Goal: Obtain resource: Download file/media

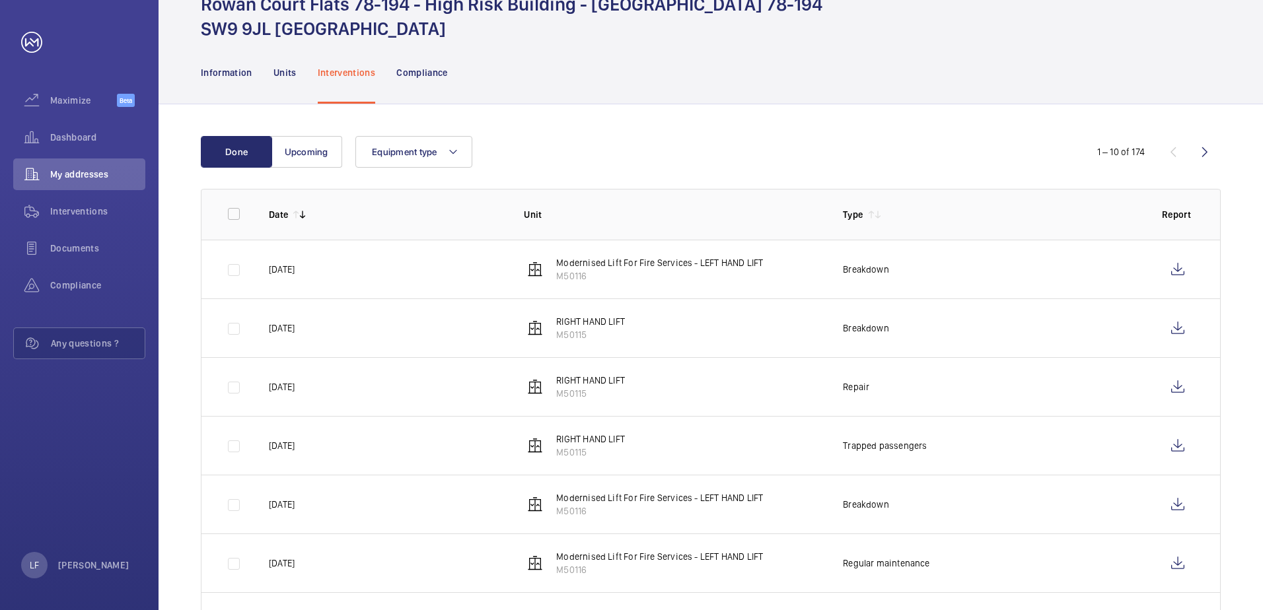
scroll to position [66, 0]
click at [79, 140] on span "Dashboard" at bounding box center [97, 137] width 95 height 13
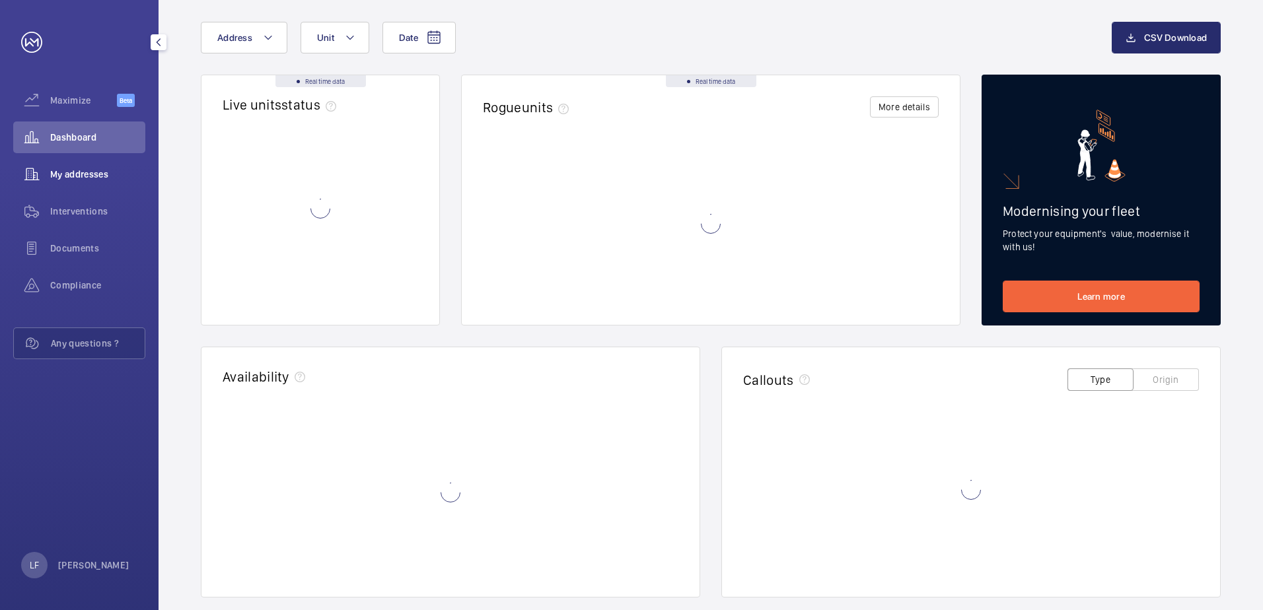
click at [84, 178] on span "My addresses" at bounding box center [97, 174] width 95 height 13
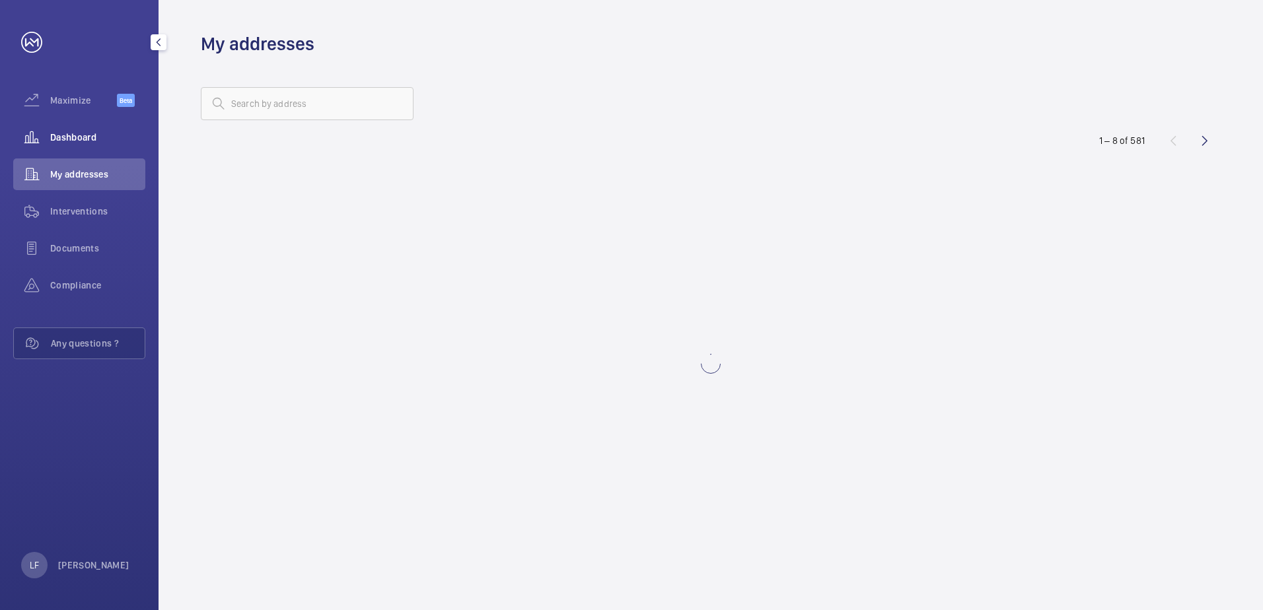
click at [104, 139] on span "Dashboard" at bounding box center [97, 137] width 95 height 13
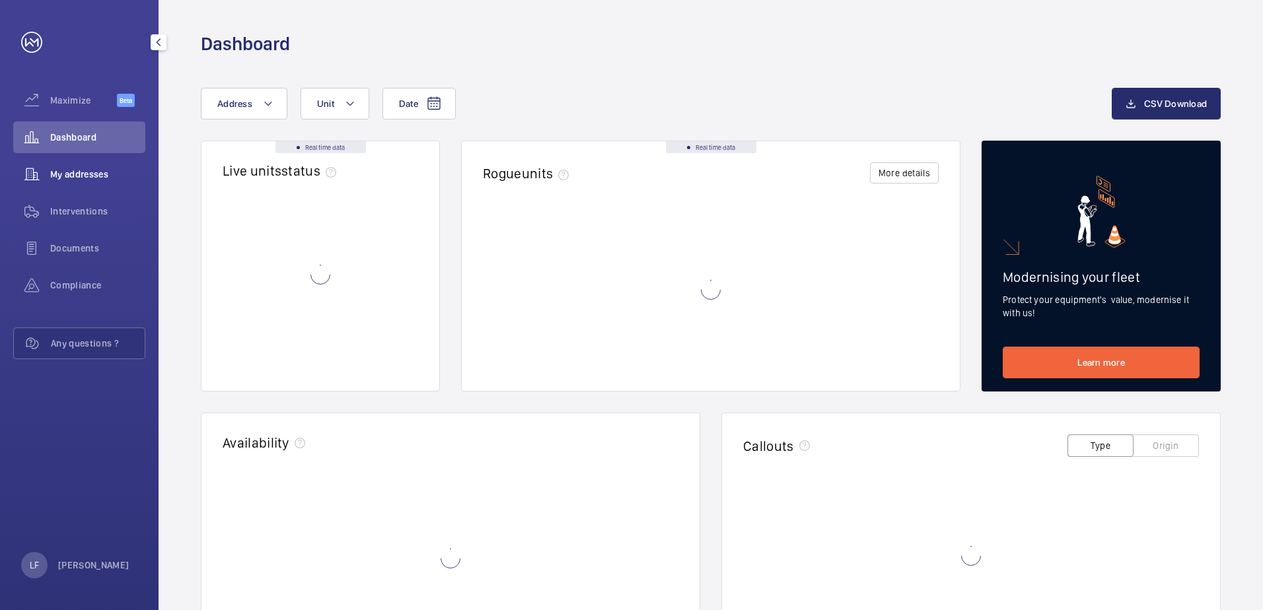
click at [118, 168] on div "My addresses" at bounding box center [79, 175] width 132 height 32
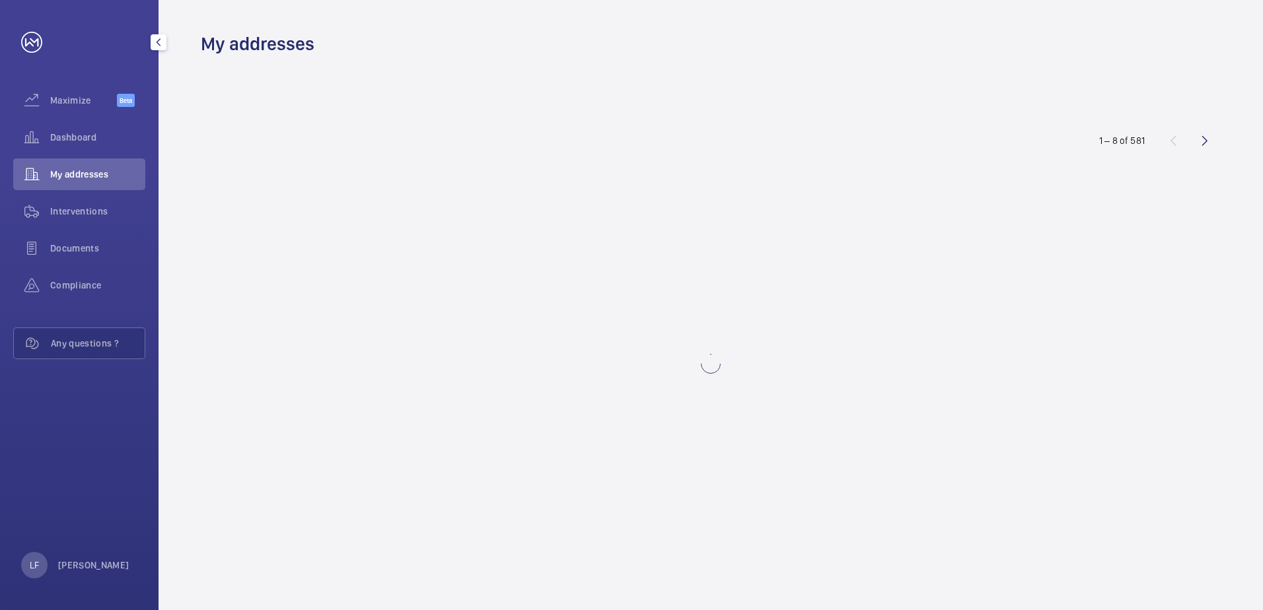
click at [111, 172] on span "My addresses" at bounding box center [97, 174] width 95 height 13
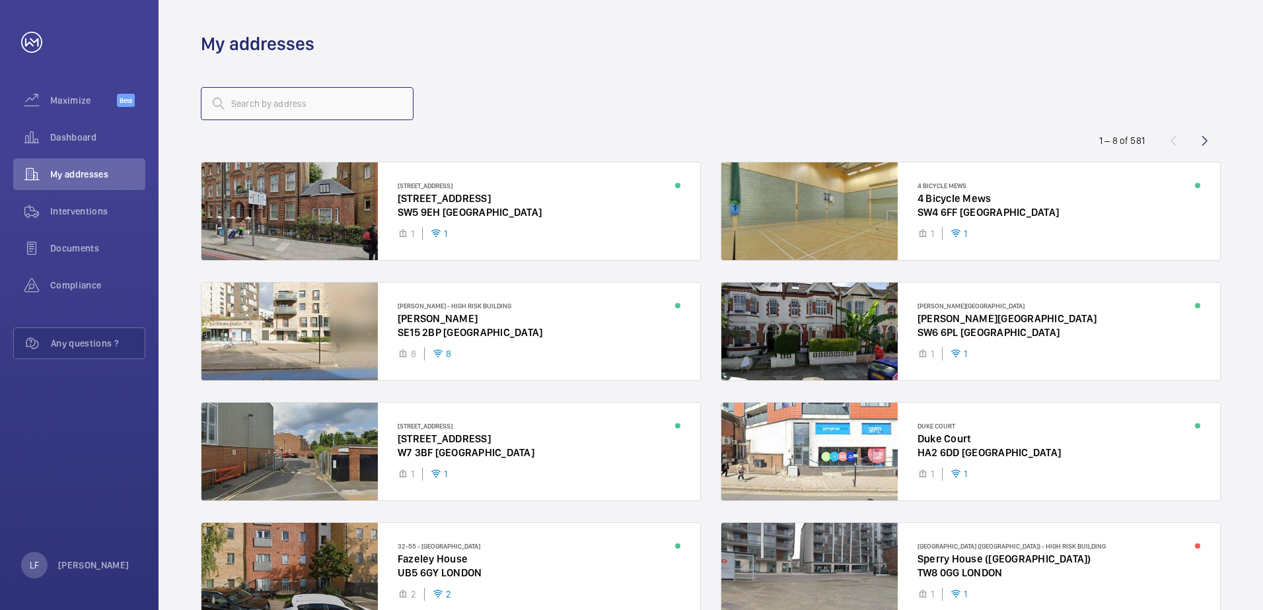
click at [251, 106] on input "text" at bounding box center [307, 103] width 213 height 33
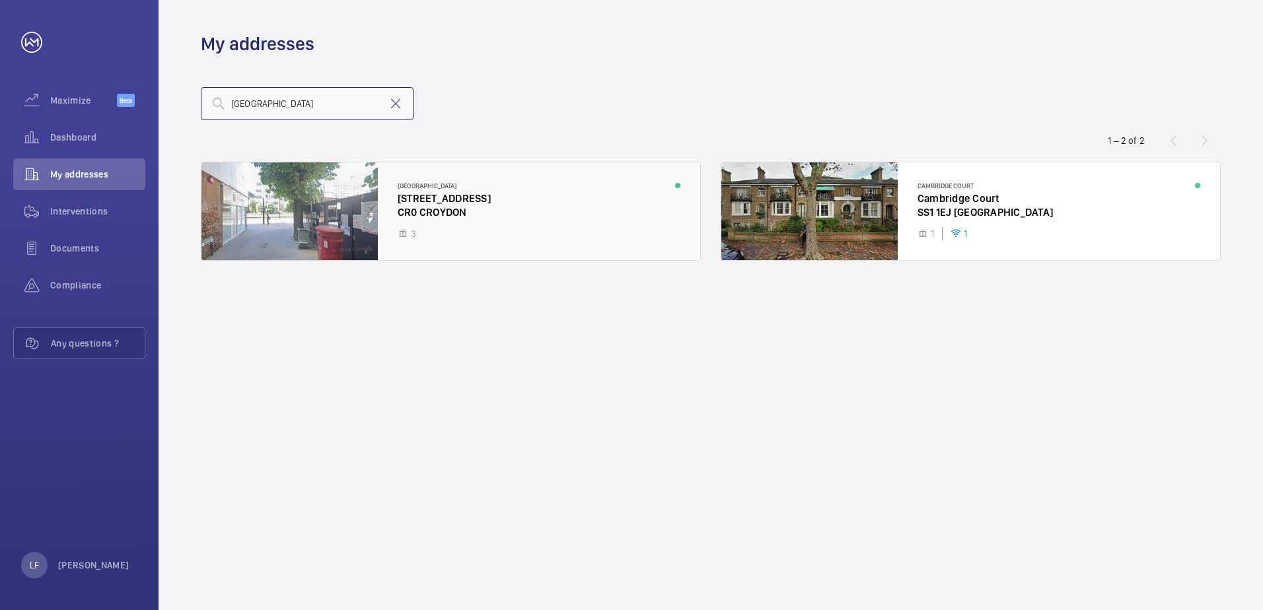
type input "[GEOGRAPHIC_DATA]"
click at [437, 215] on div at bounding box center [450, 212] width 499 height 98
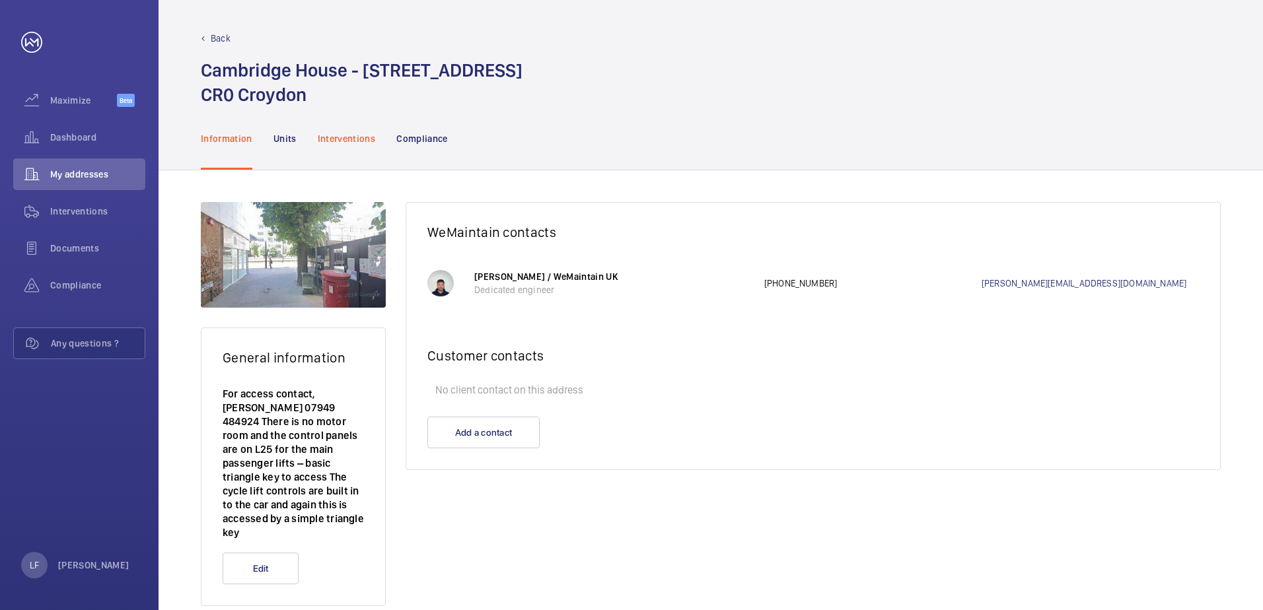
click at [346, 138] on p "Interventions" at bounding box center [347, 138] width 58 height 13
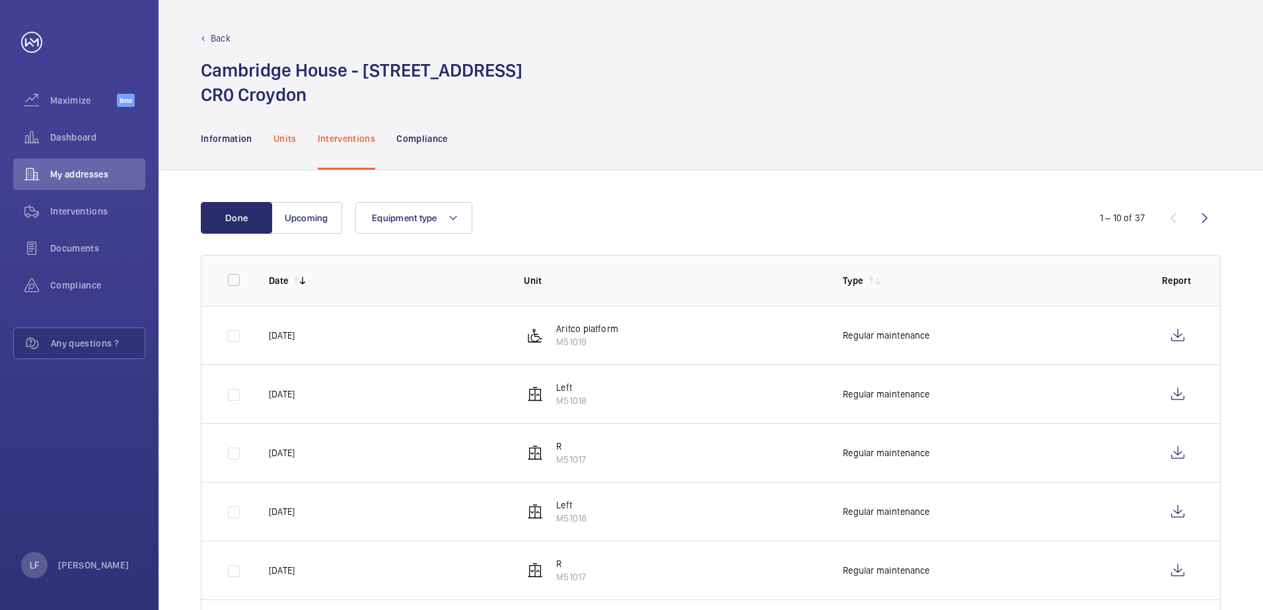
click at [289, 139] on p "Units" at bounding box center [284, 138] width 23 height 13
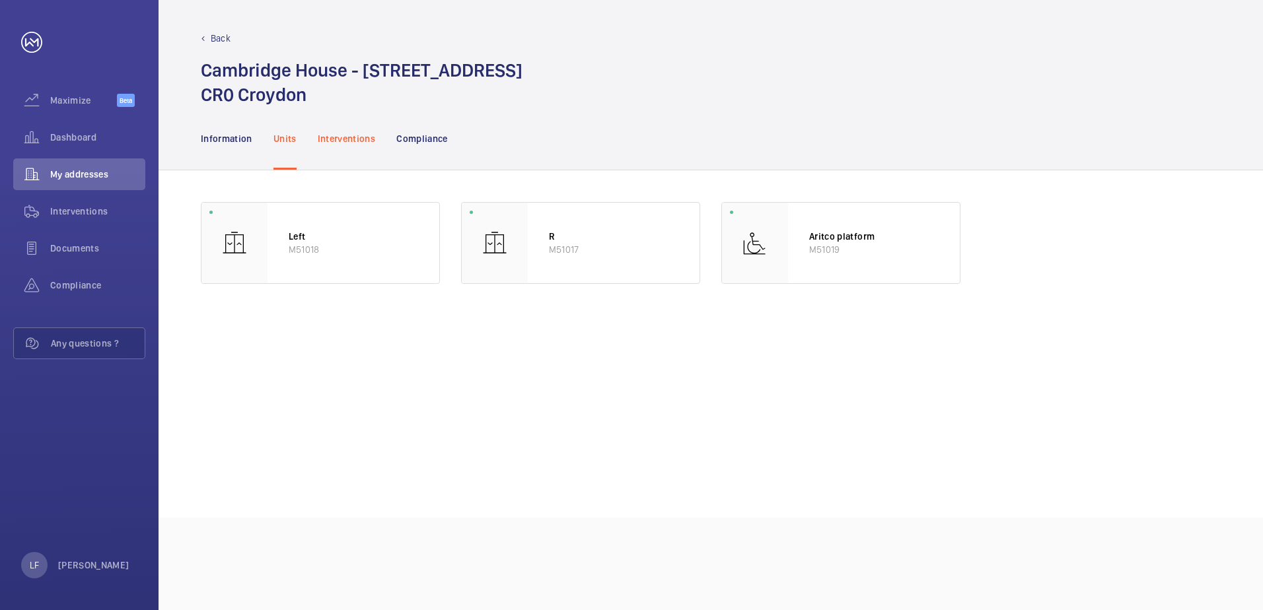
click at [359, 142] on p "Interventions" at bounding box center [347, 138] width 58 height 13
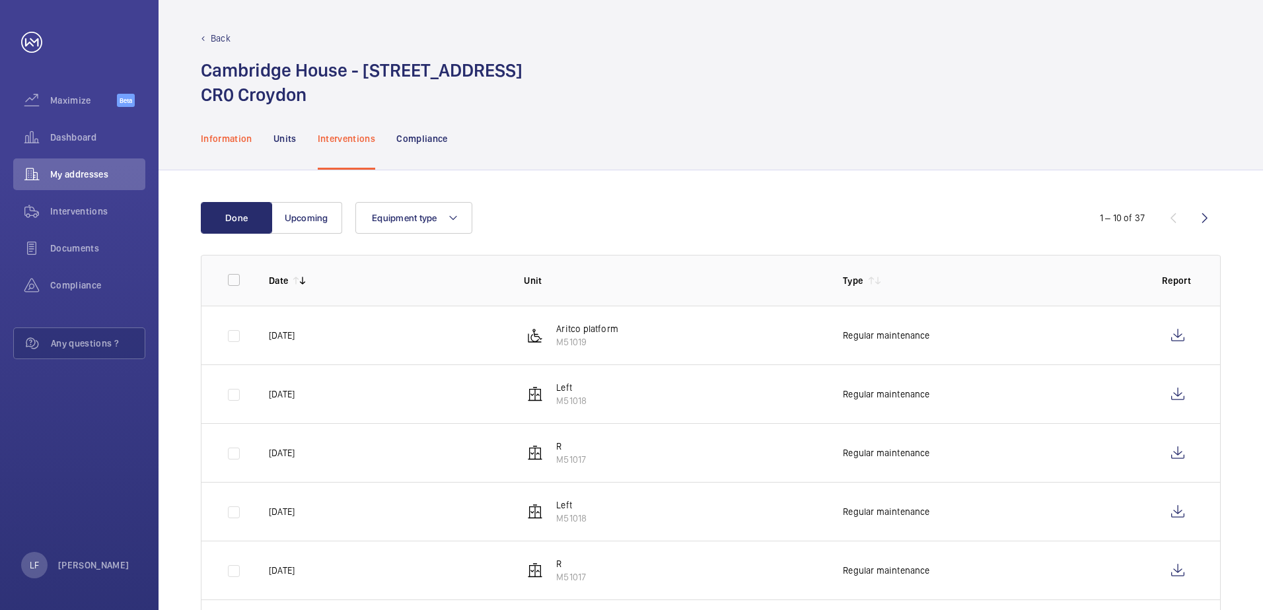
click at [242, 145] on div "Information" at bounding box center [227, 138] width 52 height 63
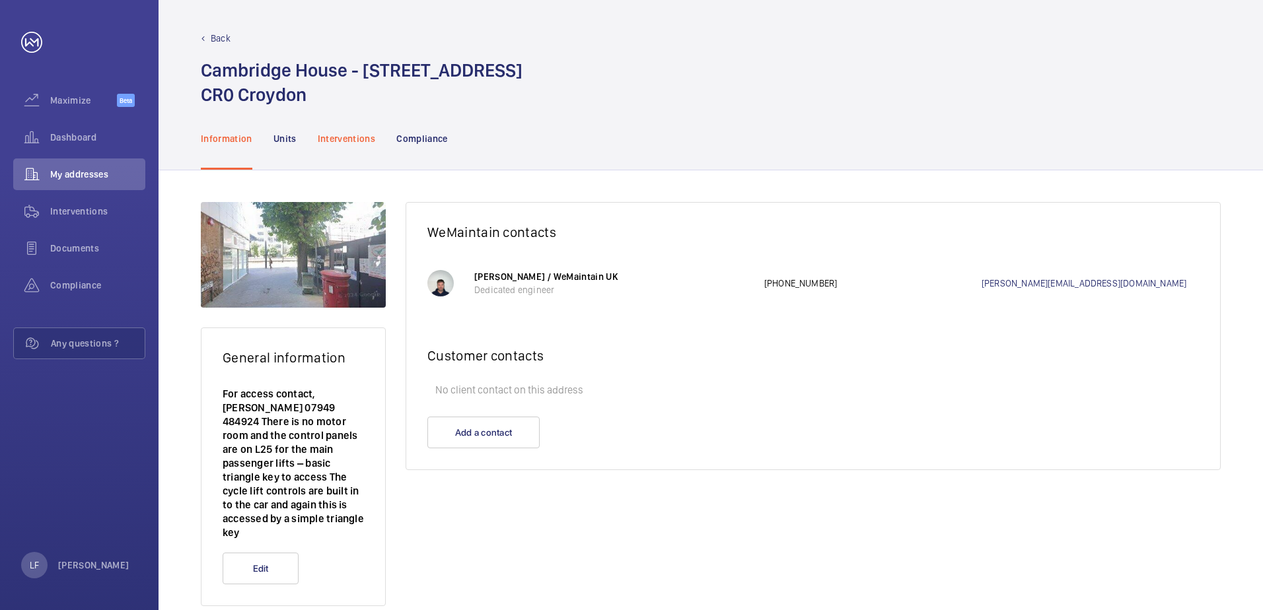
click at [319, 139] on p "Interventions" at bounding box center [347, 138] width 58 height 13
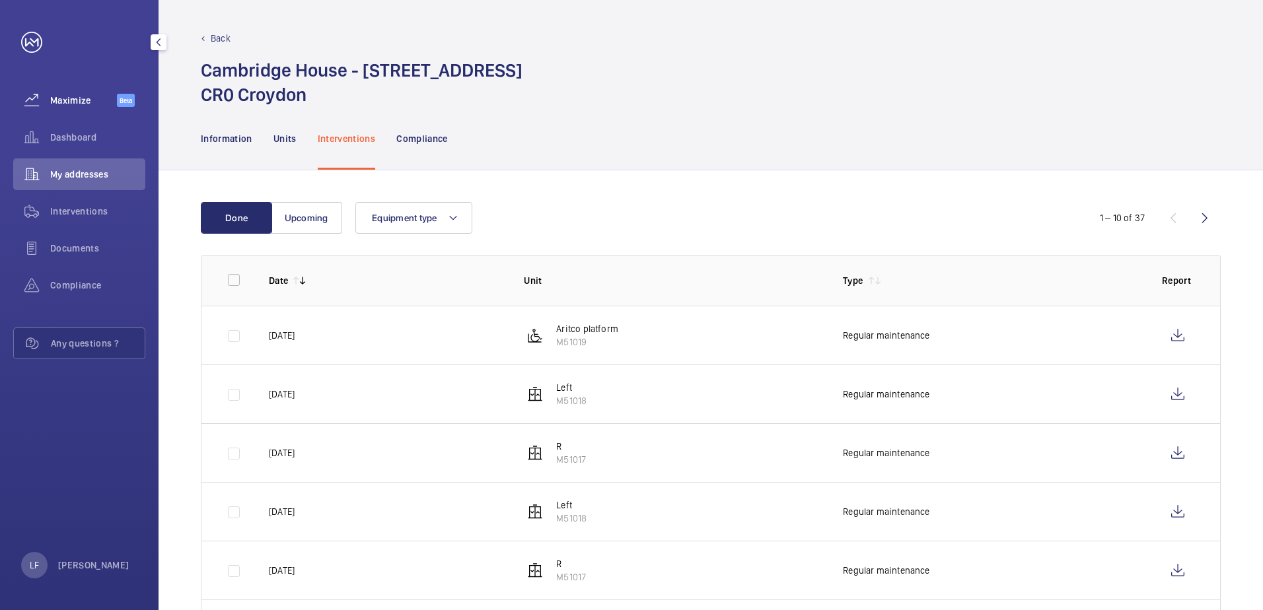
click at [65, 104] on span "Maximize" at bounding box center [83, 100] width 67 height 13
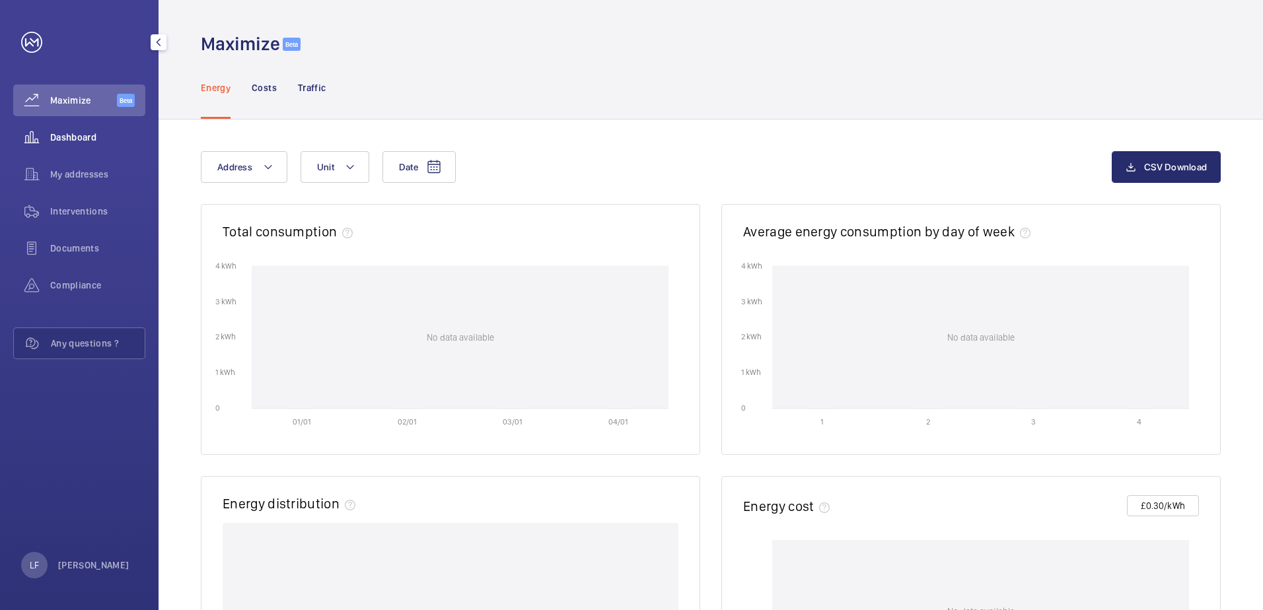
click at [85, 140] on span "Dashboard" at bounding box center [97, 137] width 95 height 13
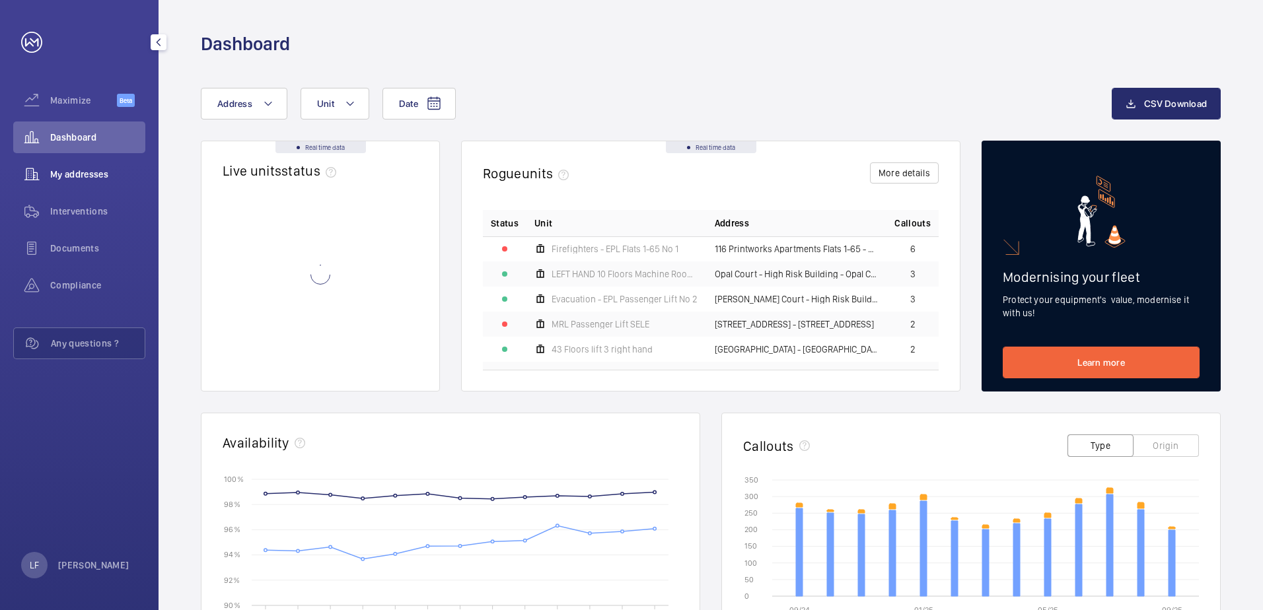
click at [85, 172] on span "My addresses" at bounding box center [97, 174] width 95 height 13
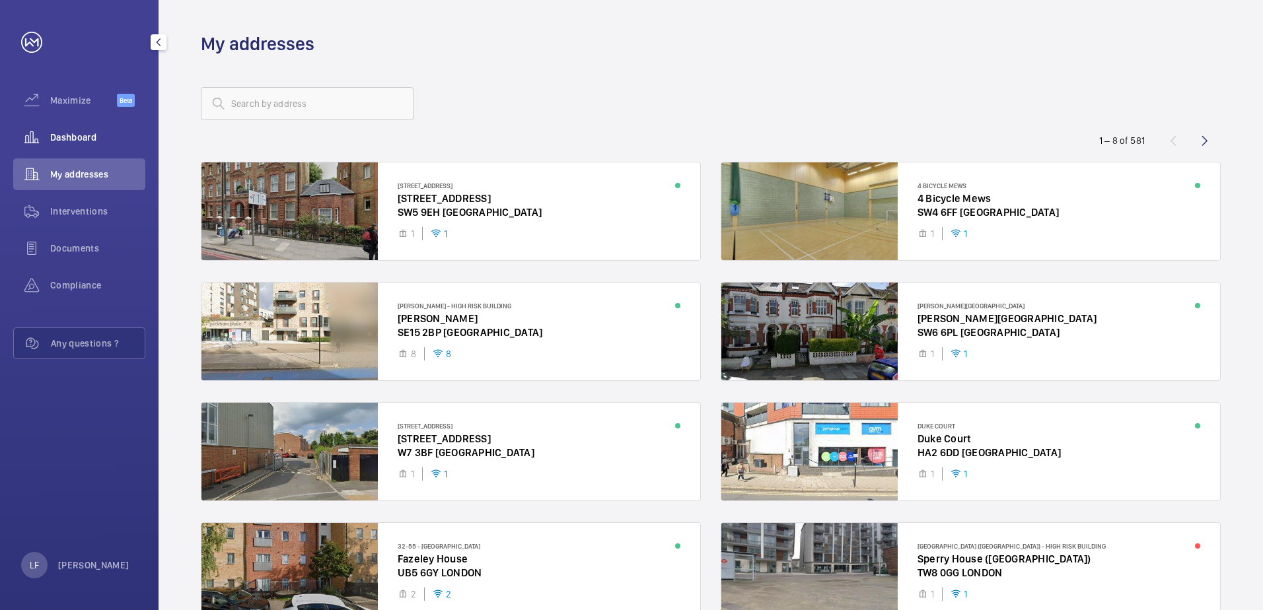
click at [85, 140] on span "Dashboard" at bounding box center [97, 137] width 95 height 13
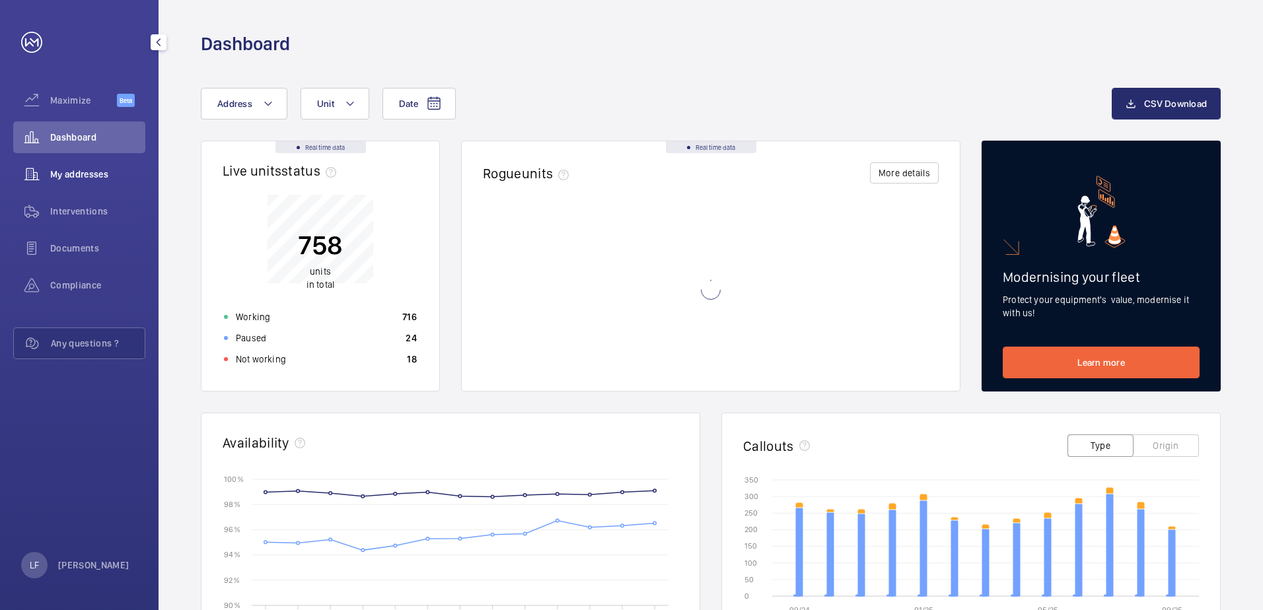
click at [99, 172] on span "My addresses" at bounding box center [97, 174] width 95 height 13
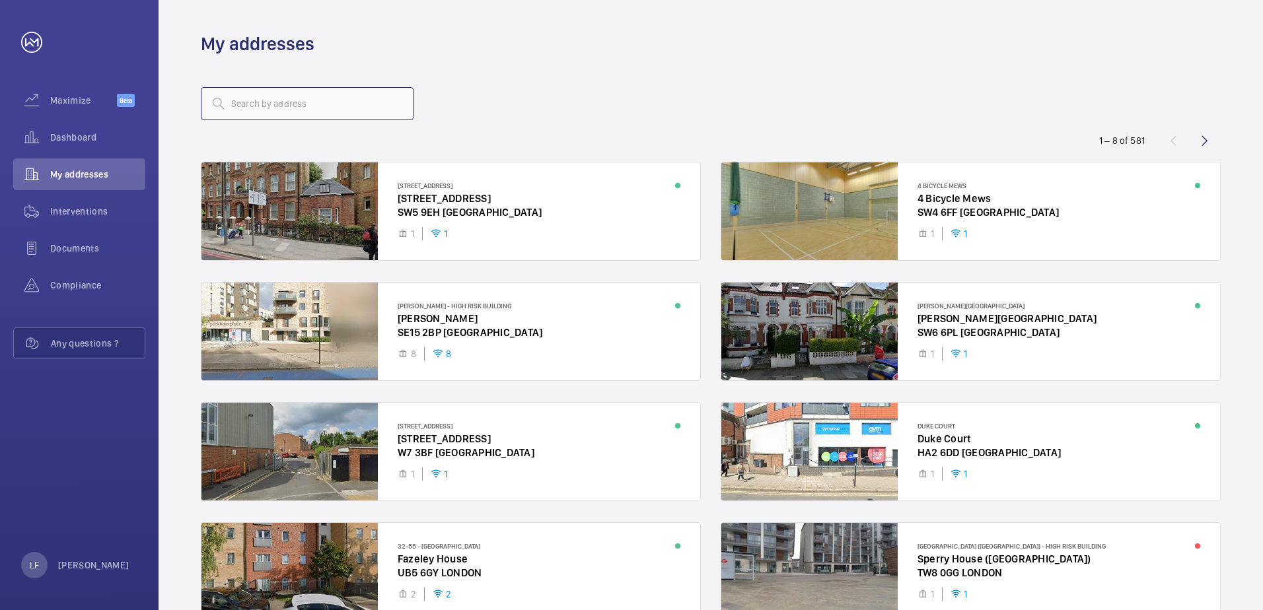
click at [274, 110] on input "text" at bounding box center [307, 103] width 213 height 33
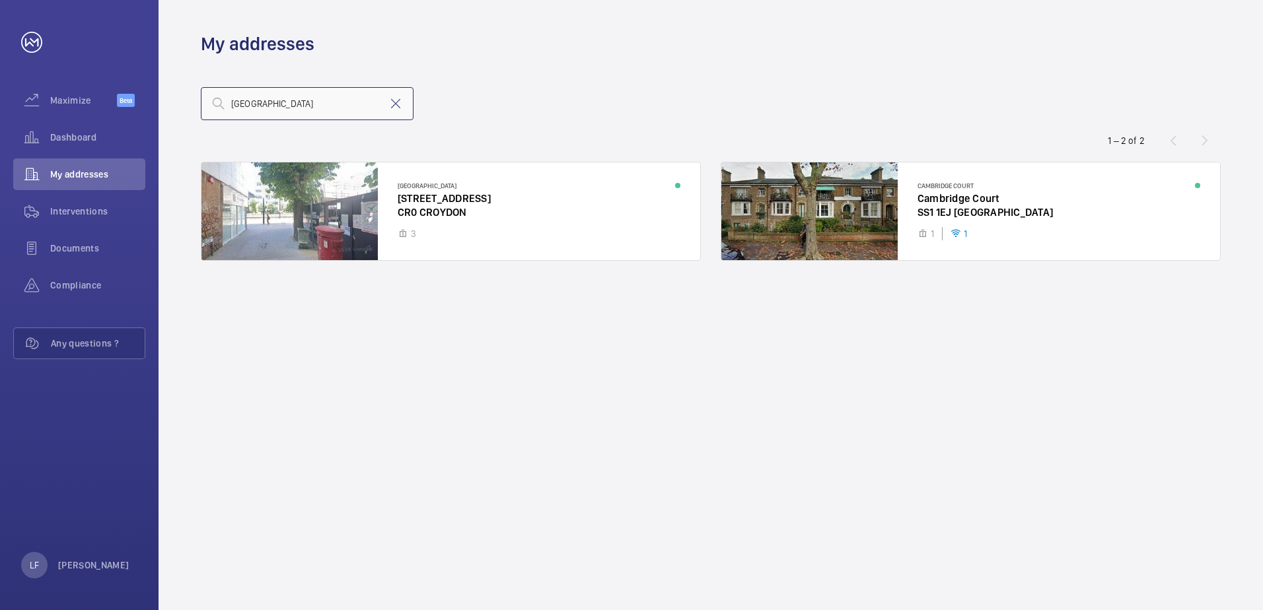
type input "[GEOGRAPHIC_DATA]"
click at [293, 110] on input "[GEOGRAPHIC_DATA]" at bounding box center [307, 103] width 213 height 33
click at [425, 212] on div at bounding box center [450, 212] width 499 height 98
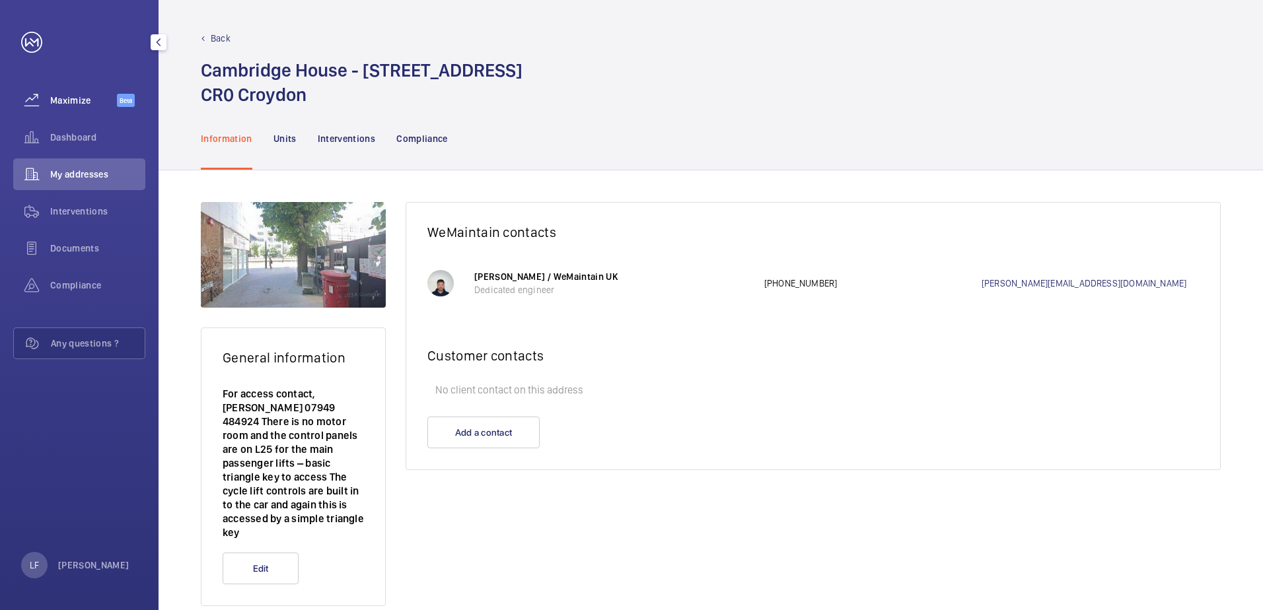
click at [73, 103] on span "Maximize" at bounding box center [83, 100] width 67 height 13
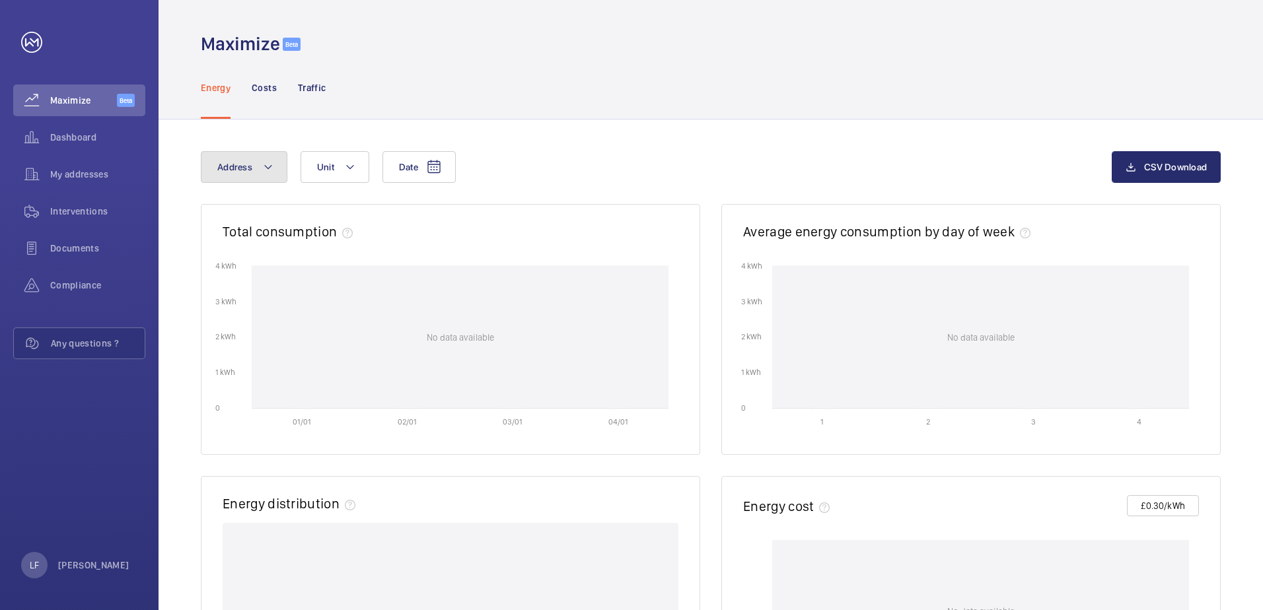
click at [271, 166] on mat-icon at bounding box center [268, 167] width 11 height 16
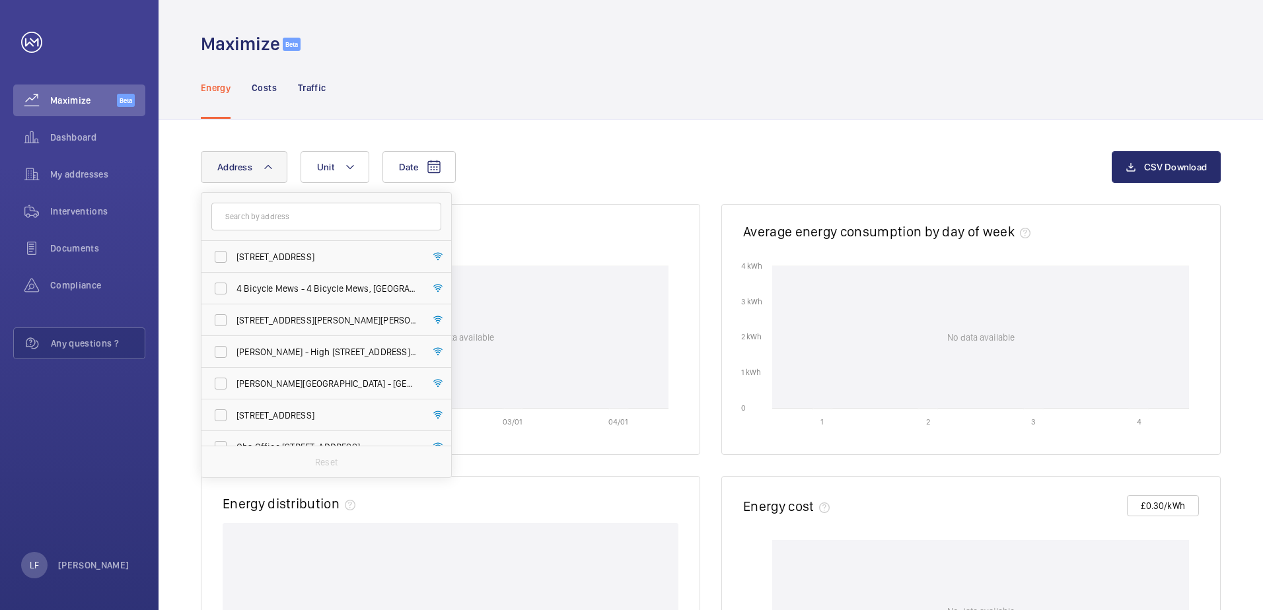
click at [277, 215] on input "text" at bounding box center [326, 217] width 230 height 28
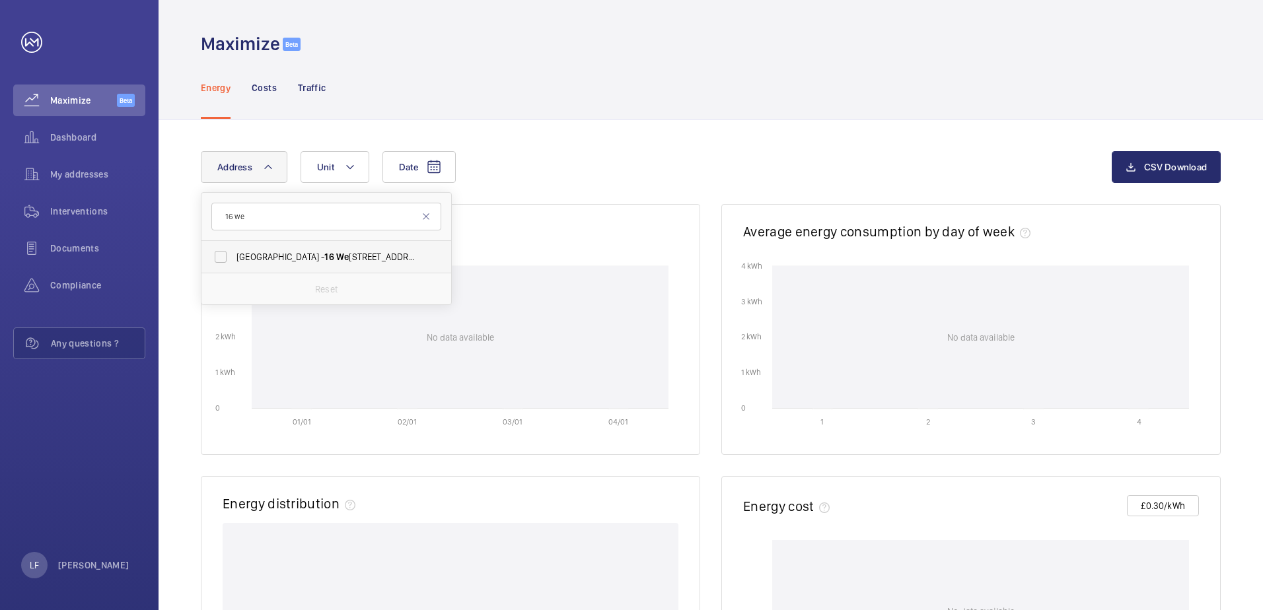
type input "16 we"
click at [281, 257] on span "Cambridge House - 16 We llesley Rd, CROYDON CR0" at bounding box center [328, 256] width 182 height 13
click at [234, 257] on input "Cambridge House - 16 We llesley Rd, CROYDON CR0" at bounding box center [220, 257] width 26 height 26
checkbox input "true"
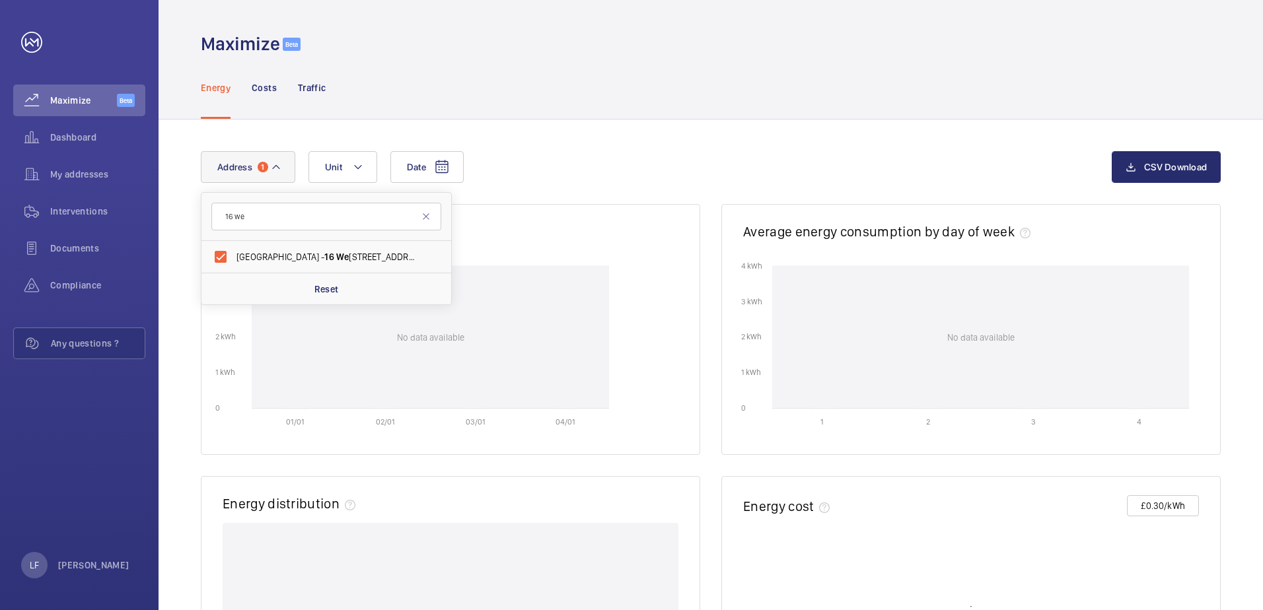
click at [589, 198] on div "Date Address 1 16 we Cambridge House - 16 We llesley Rd, CROYDON CR0 Reset Unit…" at bounding box center [711, 177] width 1020 height 53
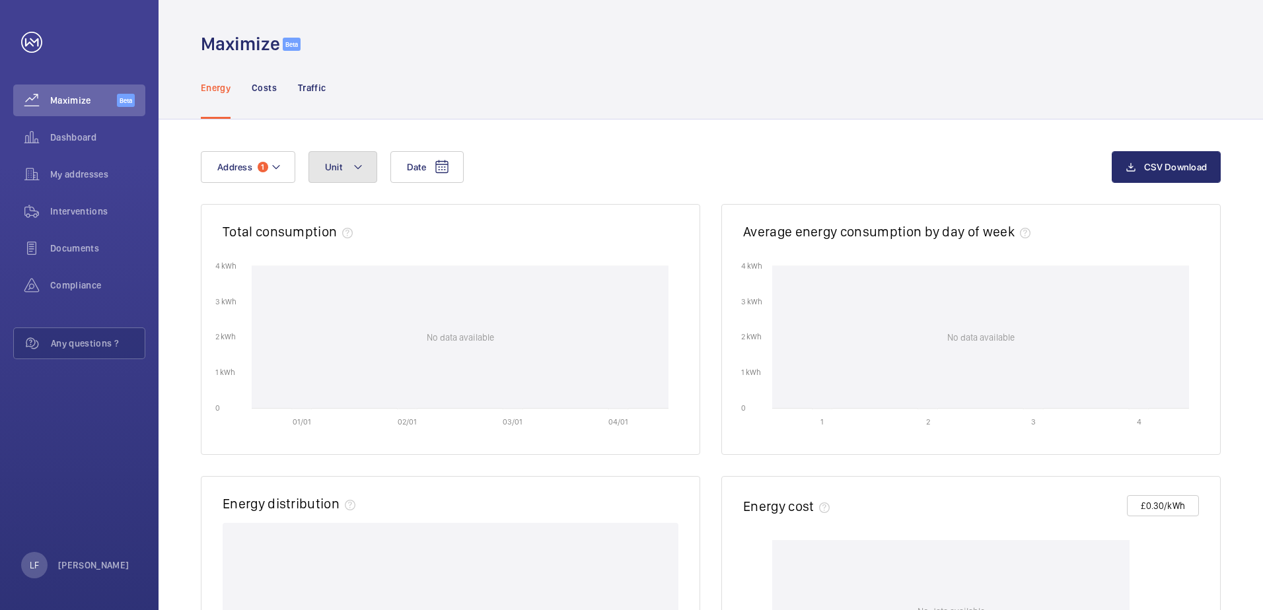
click at [368, 170] on button "Unit" at bounding box center [343, 167] width 69 height 32
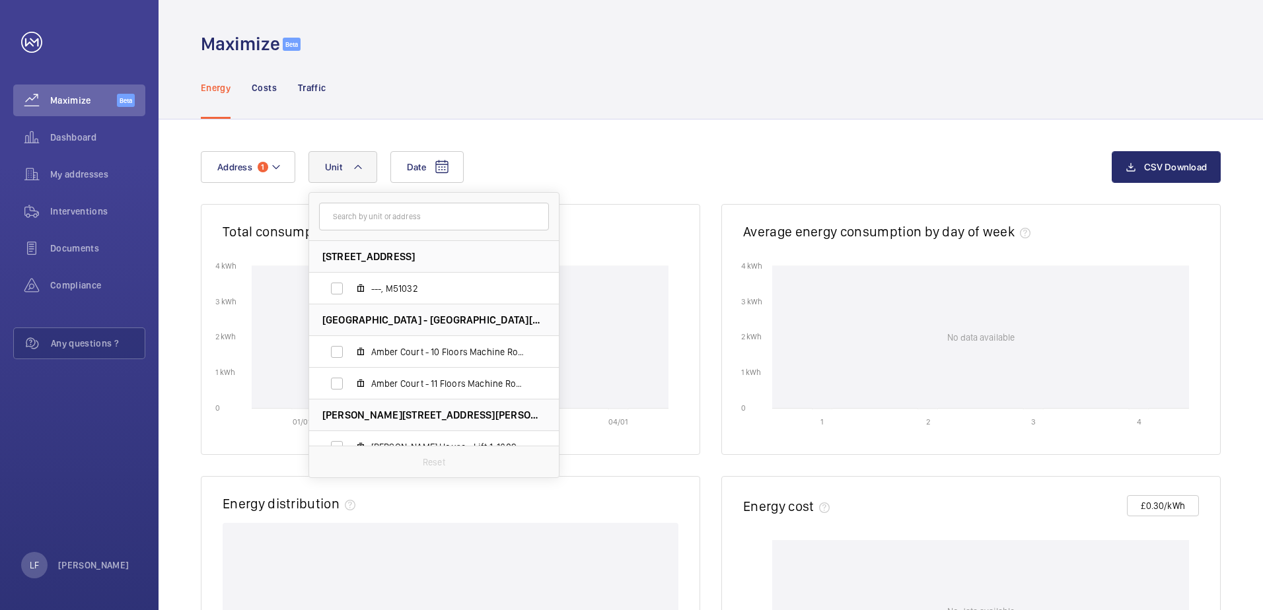
click at [369, 223] on input "text" at bounding box center [434, 217] width 230 height 28
click at [320, 76] on div "Traffic" at bounding box center [312, 87] width 28 height 63
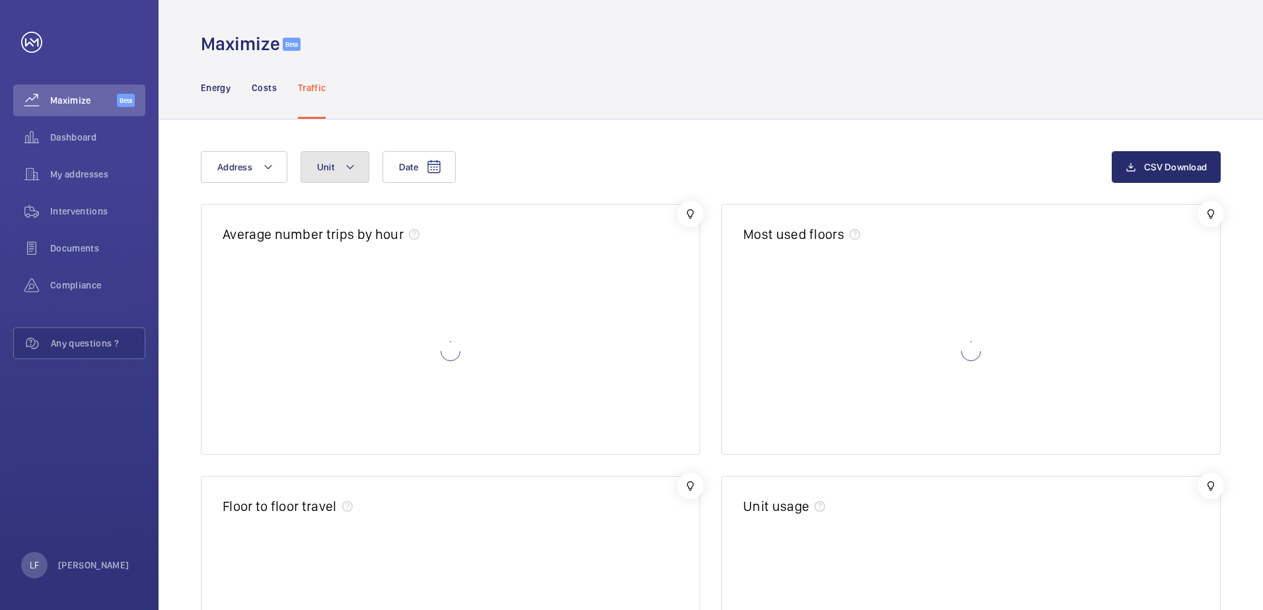
click at [340, 159] on button "Unit" at bounding box center [335, 167] width 69 height 32
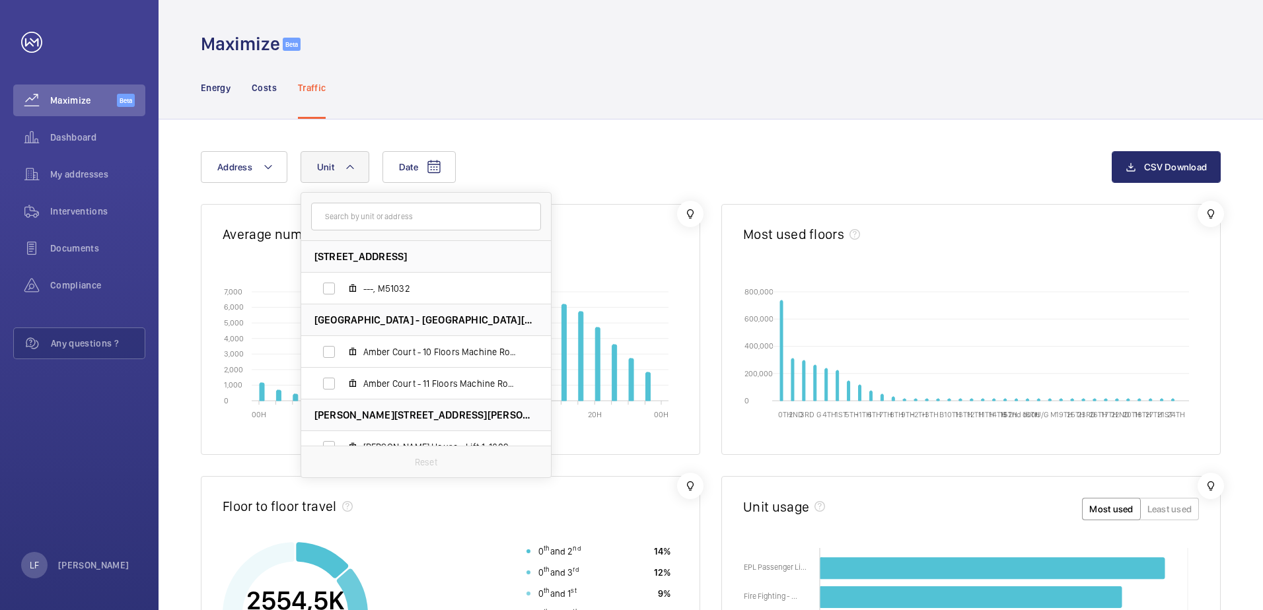
click at [355, 210] on input "text" at bounding box center [426, 217] width 230 height 28
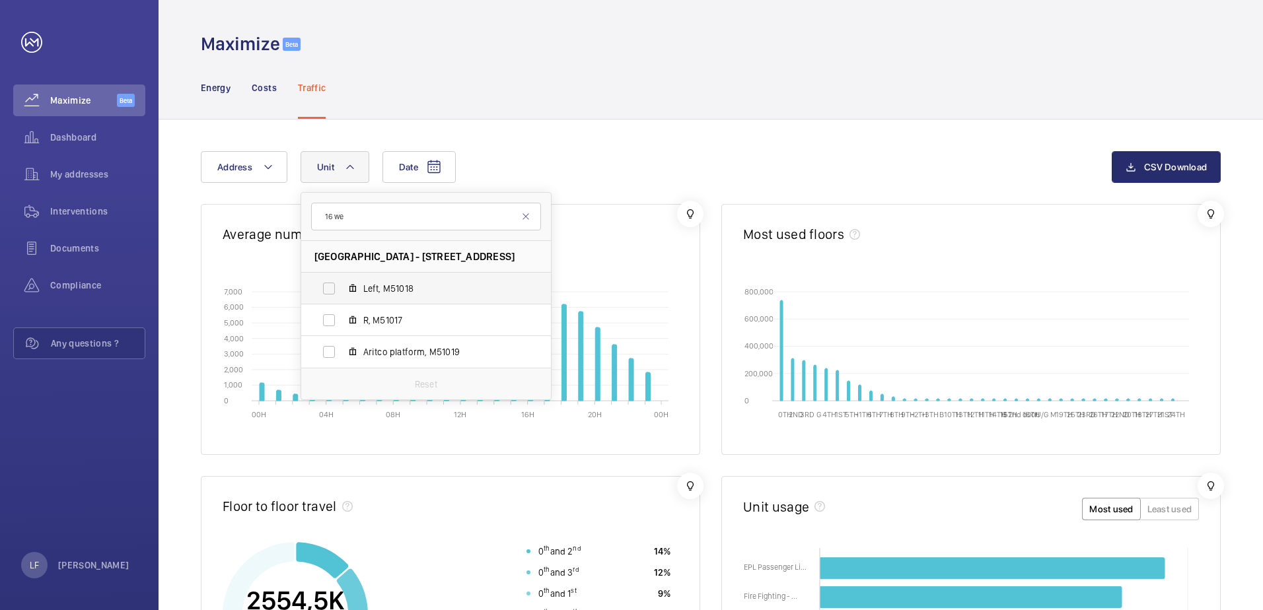
type input "16 we"
click at [358, 289] on label "Left, M51018" at bounding box center [415, 289] width 229 height 32
click at [342, 289] on input "Left, M51018" at bounding box center [329, 288] width 26 height 26
checkbox input "true"
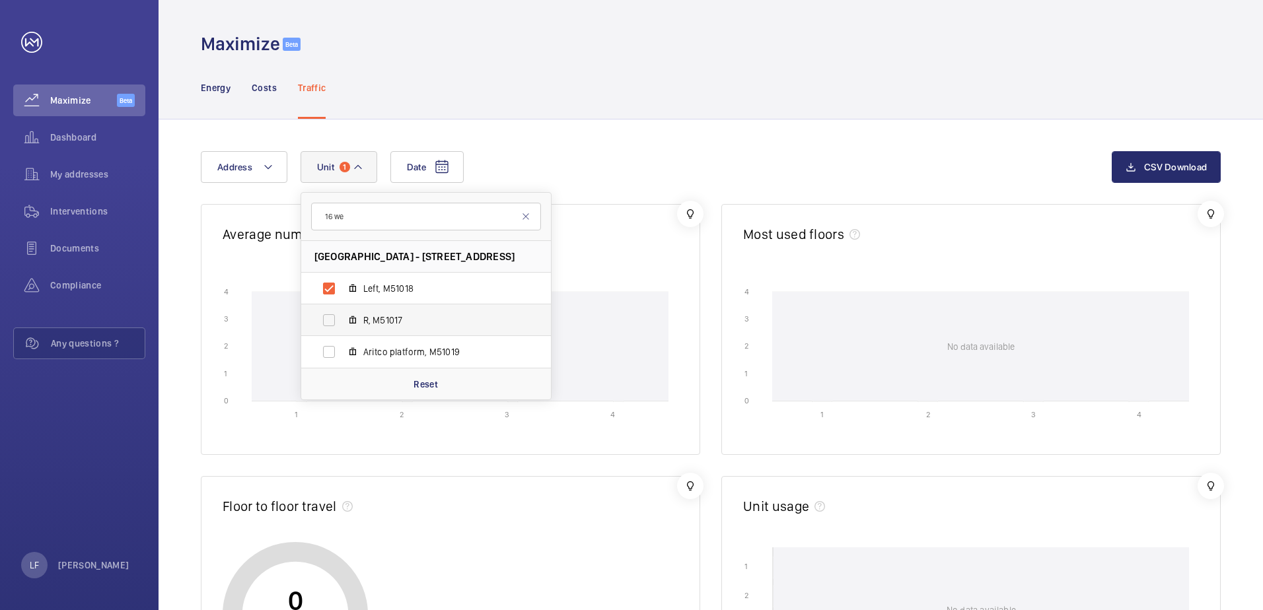
click at [370, 315] on span "R, M51017" at bounding box center [439, 320] width 153 height 13
click at [342, 315] on input "R, M51017" at bounding box center [329, 320] width 26 height 26
checkbox input "true"
click at [527, 177] on div "Date Address Unit 2 16 we Cambridge House - 16 Wellesley Rd, CR0 CROYDON Left, …" at bounding box center [656, 167] width 911 height 32
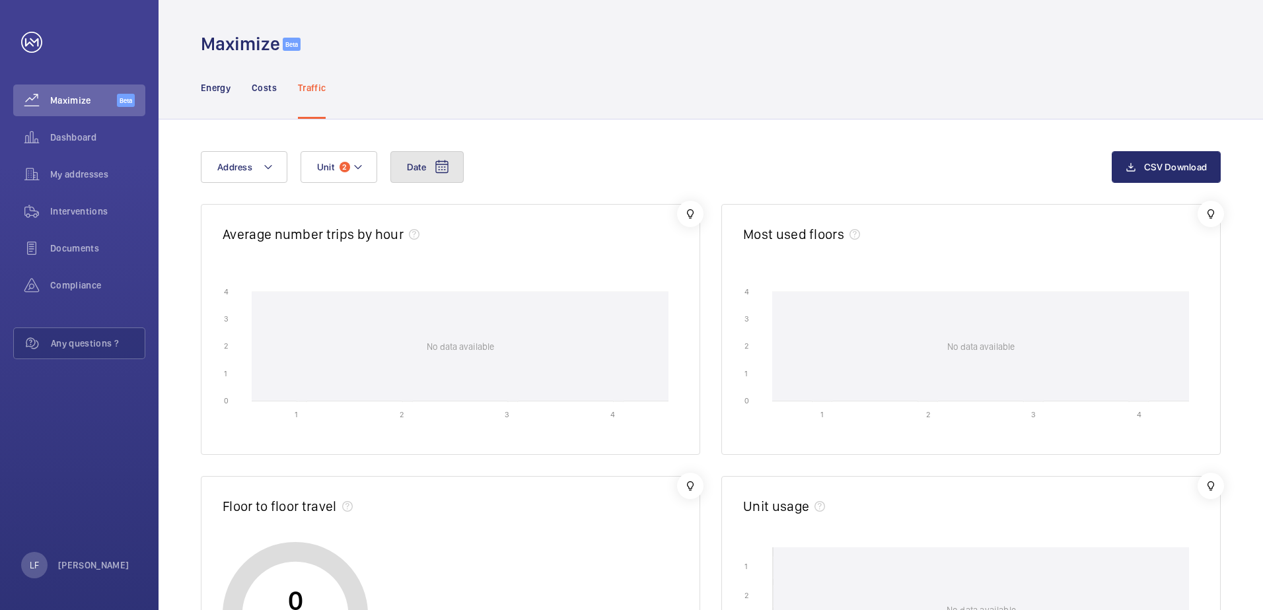
click at [435, 168] on mat-icon at bounding box center [442, 167] width 16 height 16
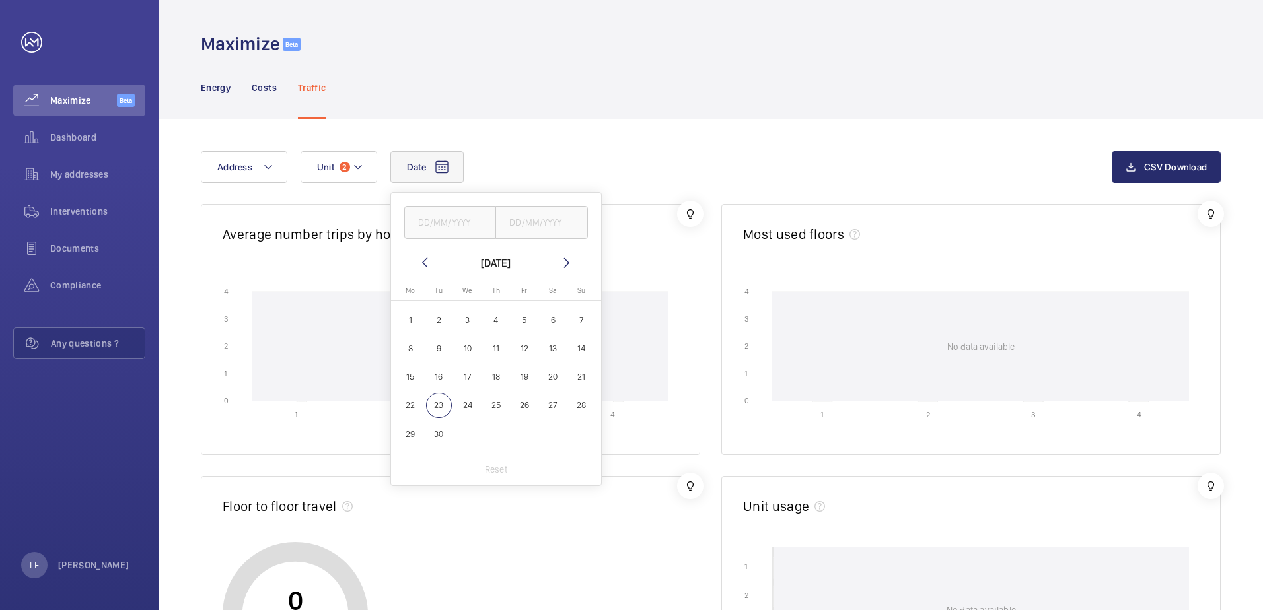
click at [446, 395] on span "23" at bounding box center [439, 406] width 26 height 26
type input "23/09/2025"
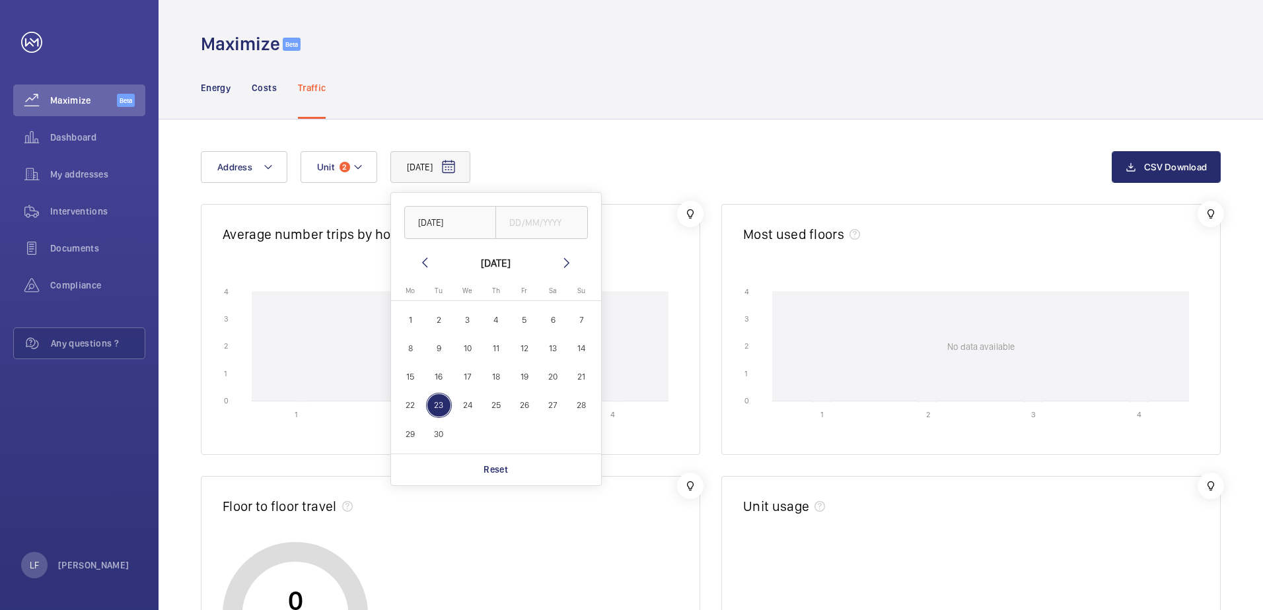
click at [583, 155] on div "23/09/2025 23/09/2025 September 2025 Monday Mo Tuesday Tu Wednesday We Thursday…" at bounding box center [656, 167] width 911 height 32
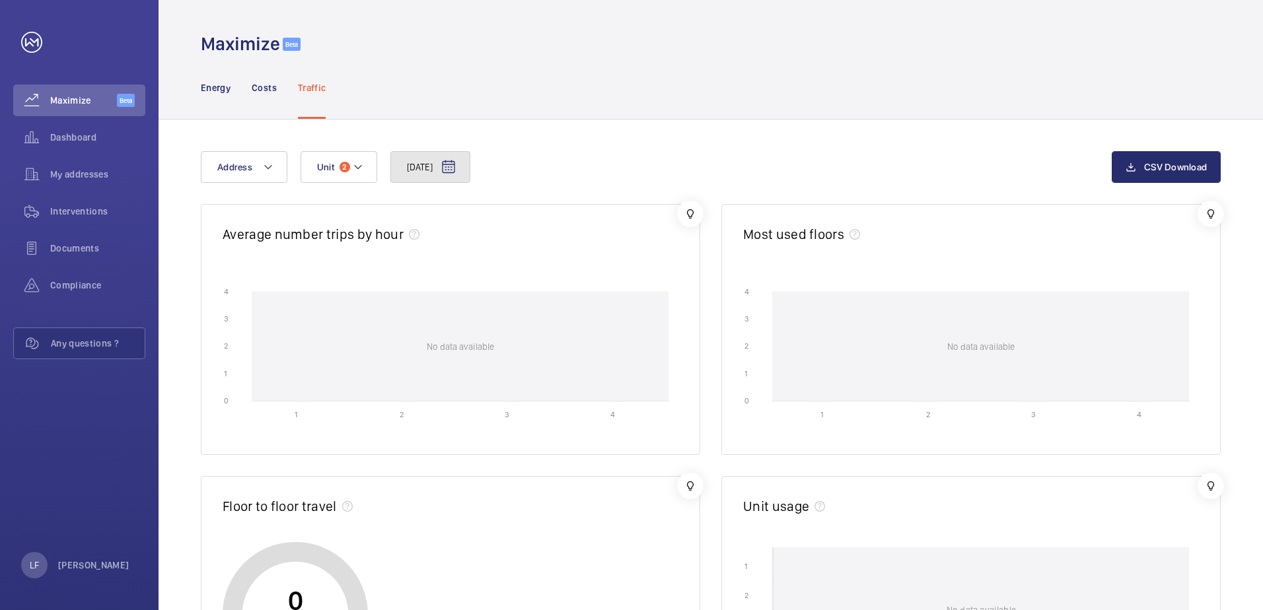
click at [425, 178] on button "23/09/2025" at bounding box center [430, 167] width 80 height 32
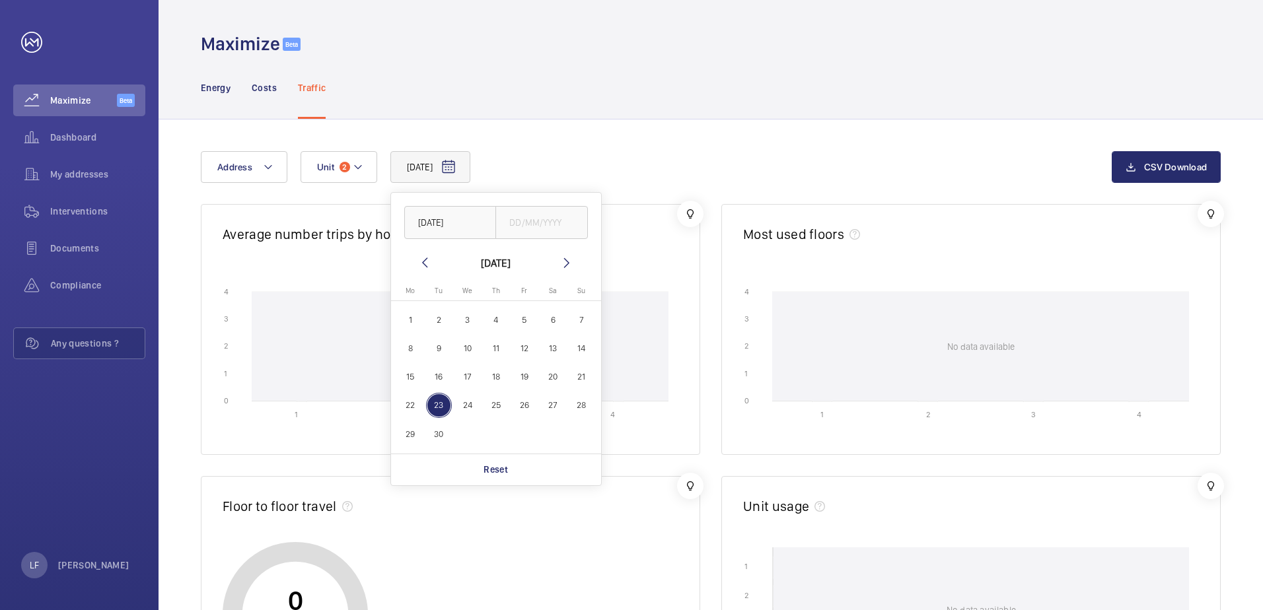
click at [439, 382] on span "16" at bounding box center [439, 377] width 26 height 26
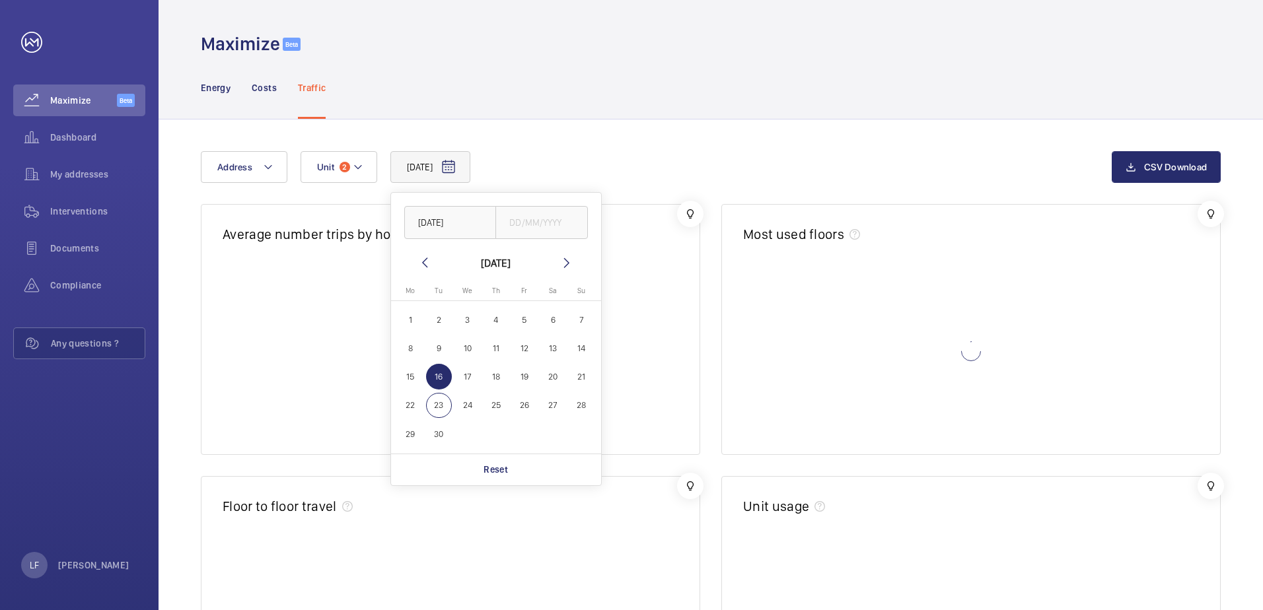
type input "16/09/2025"
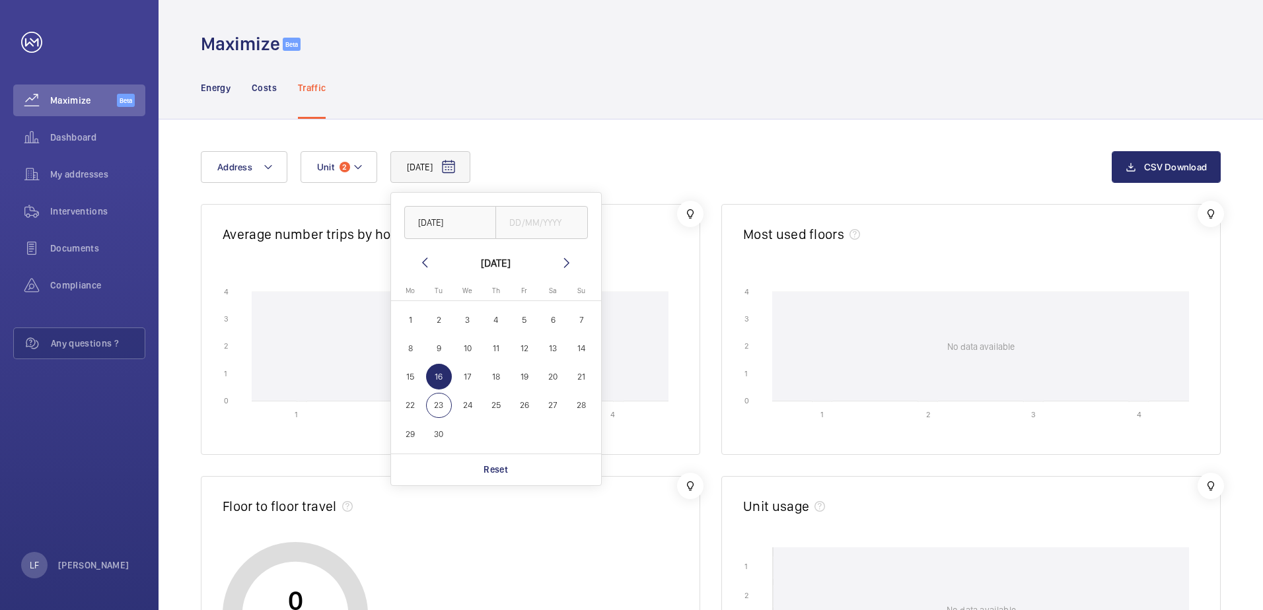
click at [559, 127] on div "16/09/2025 16/09/2025 September 2025 Monday Mo Tuesday Tu Wednesday We Thursday…" at bounding box center [711, 576] width 1105 height 912
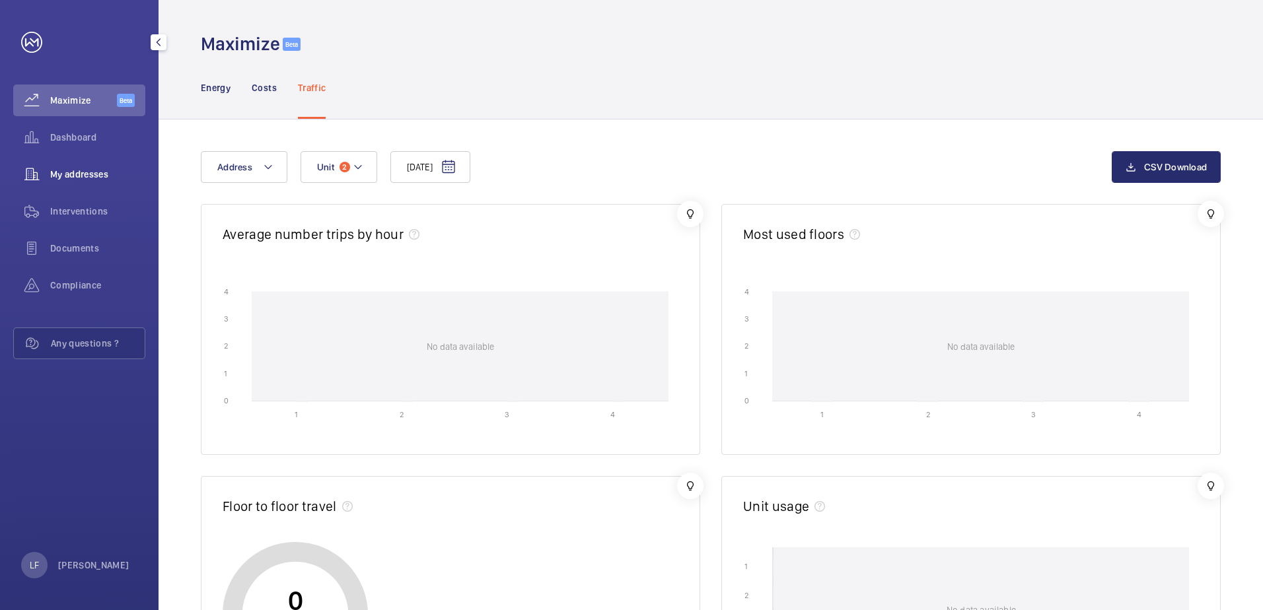
click at [102, 177] on span "My addresses" at bounding box center [97, 174] width 95 height 13
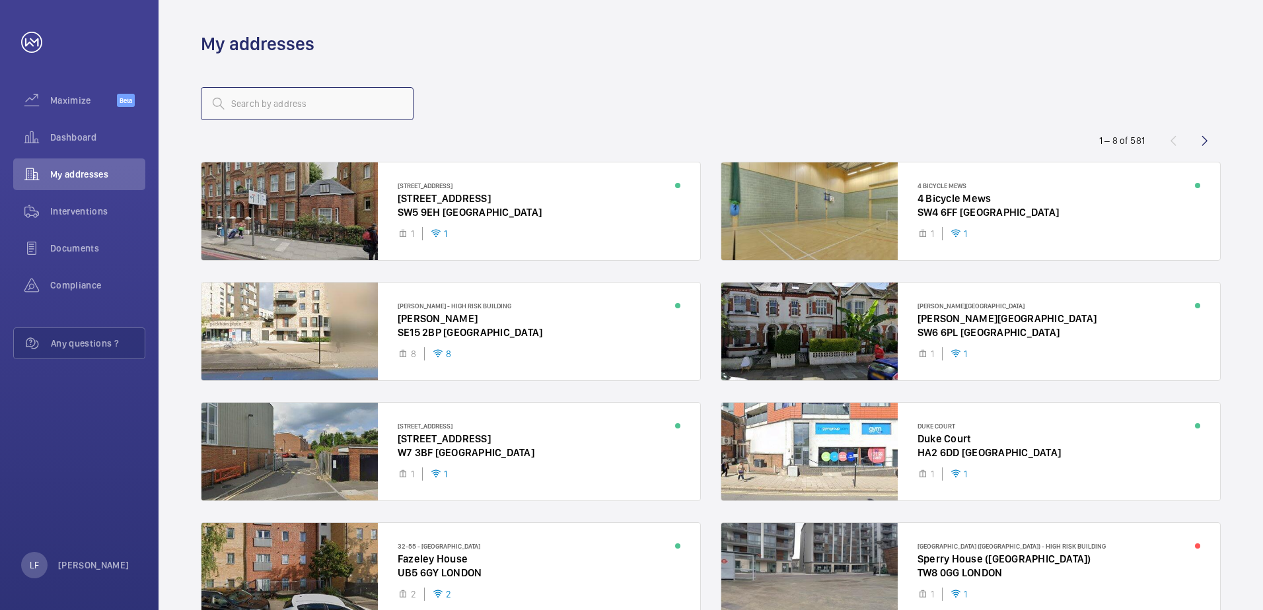
click at [273, 112] on input "text" at bounding box center [307, 103] width 213 height 33
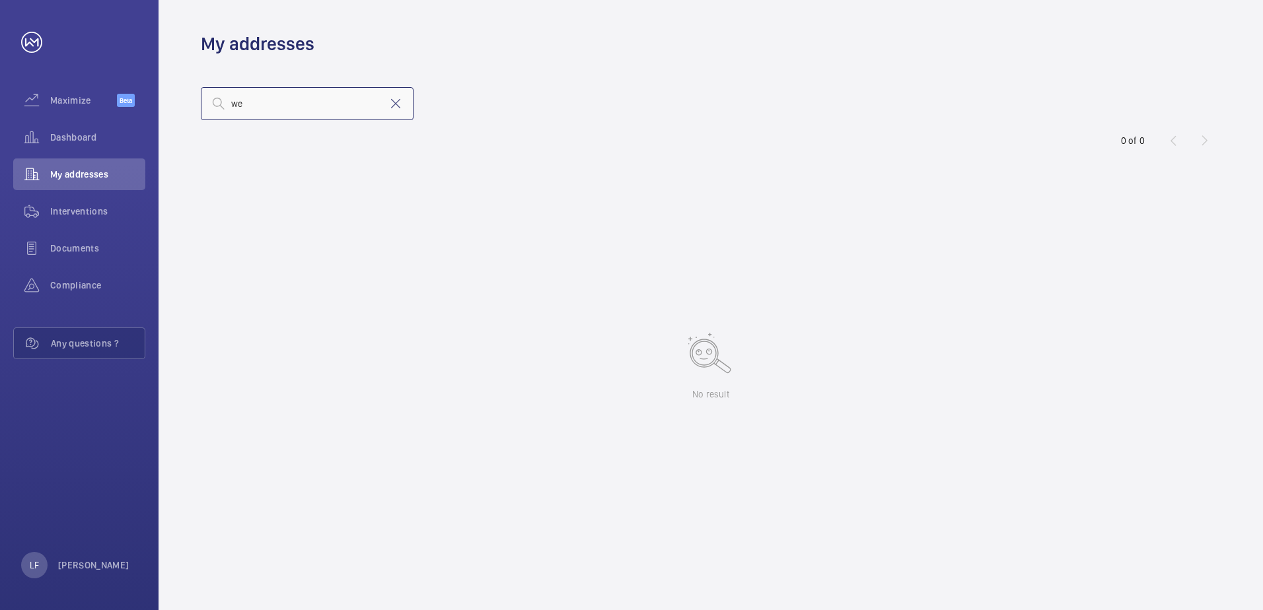
type input "w"
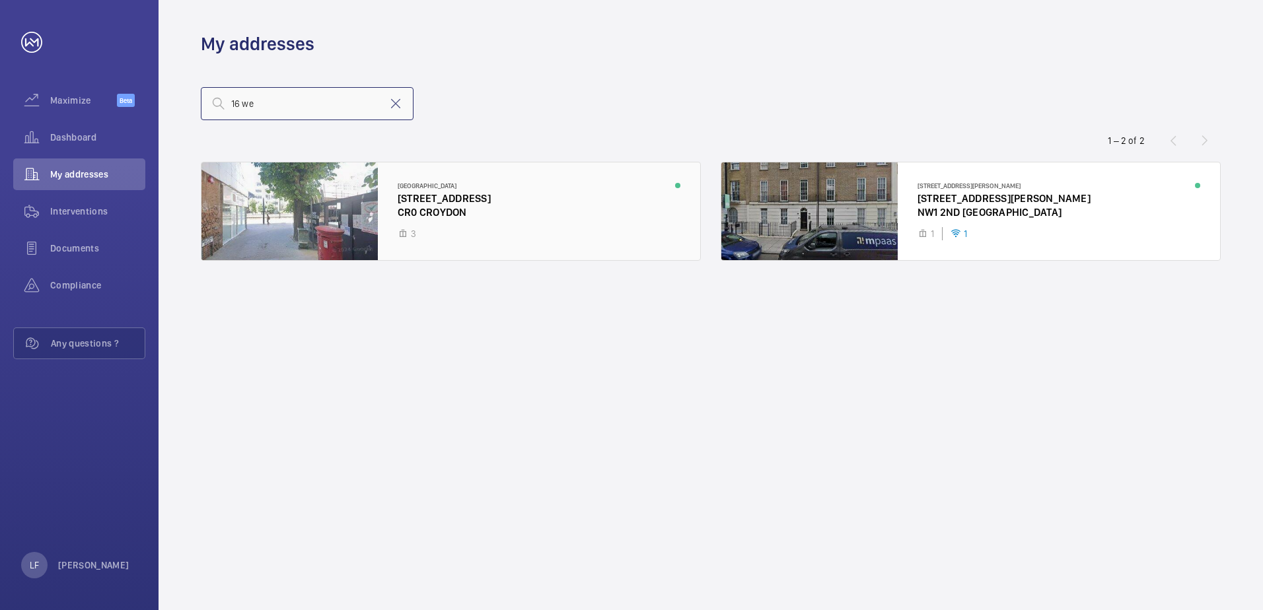
type input "16 we"
click at [460, 216] on div at bounding box center [450, 212] width 499 height 98
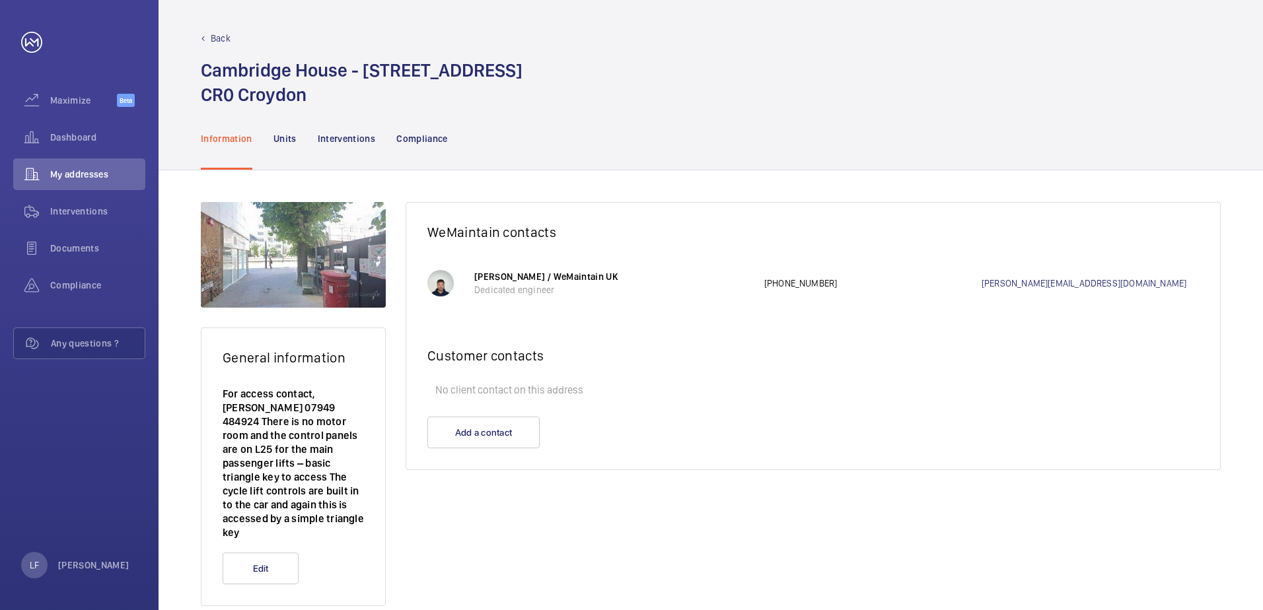
click at [297, 135] on nav "Information Units Interventions Compliance" at bounding box center [324, 138] width 247 height 63
click at [291, 138] on p "Units" at bounding box center [284, 138] width 23 height 13
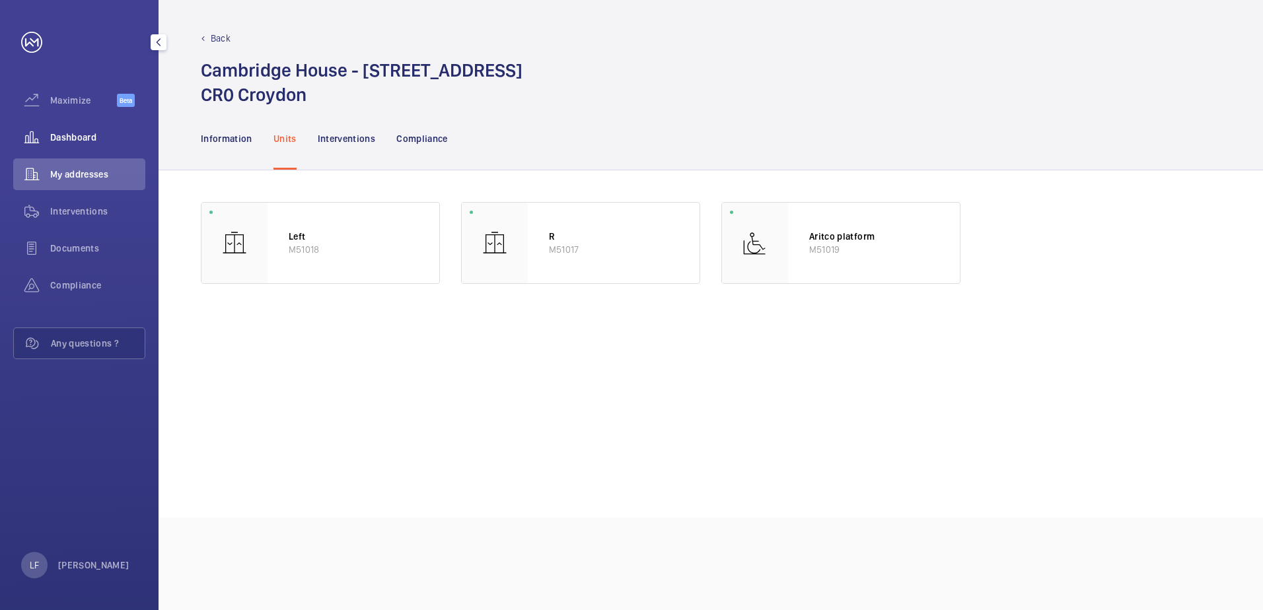
click at [65, 136] on span "Dashboard" at bounding box center [97, 137] width 95 height 13
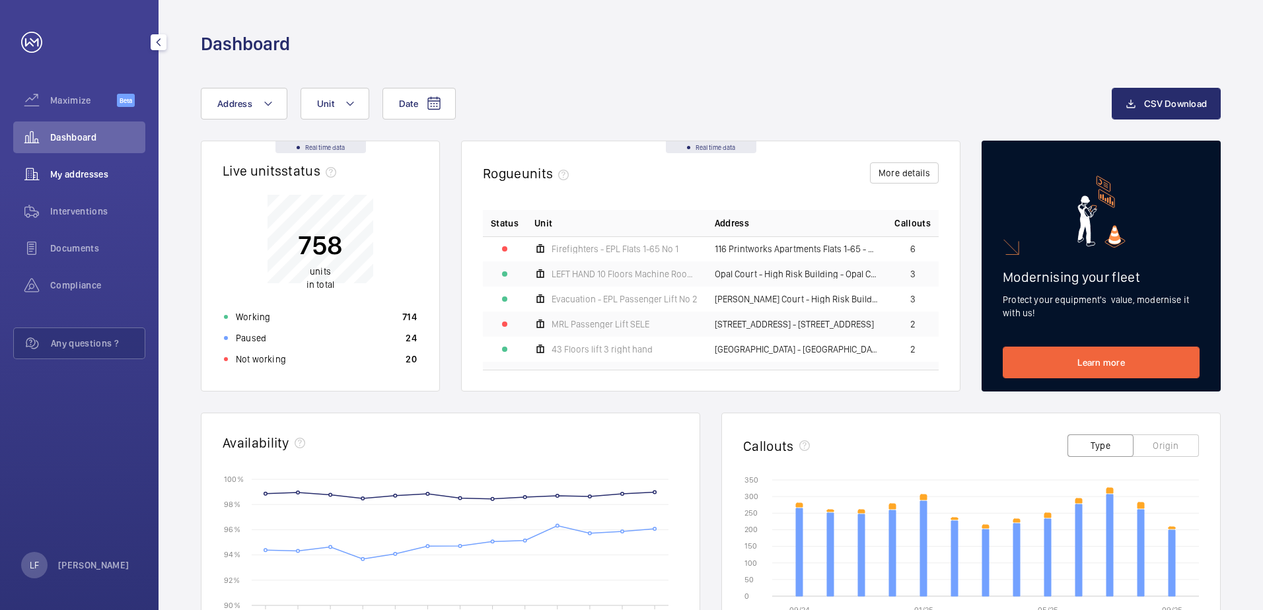
click at [75, 166] on div "My addresses" at bounding box center [79, 175] width 132 height 32
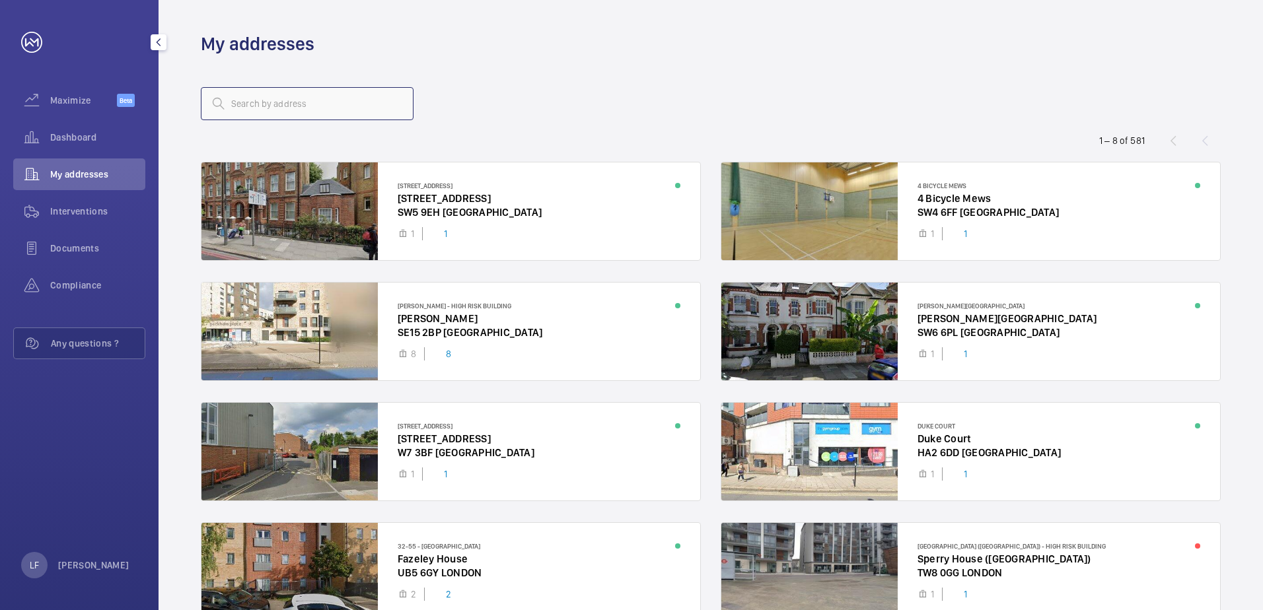
click at [257, 89] on input "text" at bounding box center [307, 103] width 213 height 33
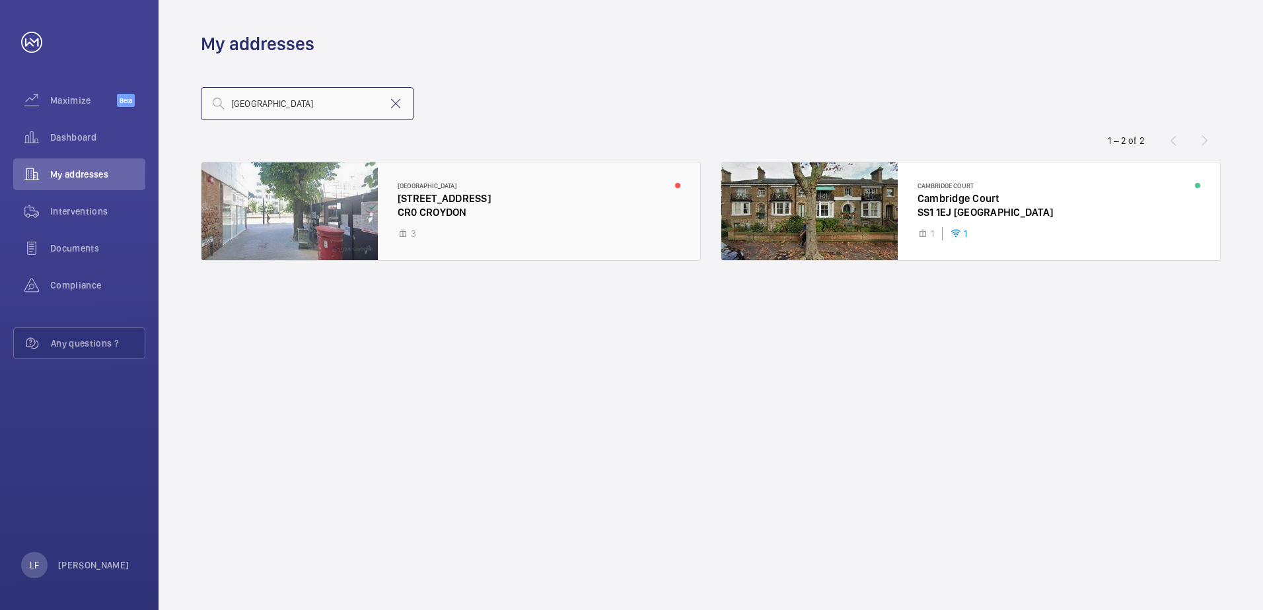
type input "[GEOGRAPHIC_DATA]"
click at [407, 211] on div at bounding box center [450, 212] width 499 height 98
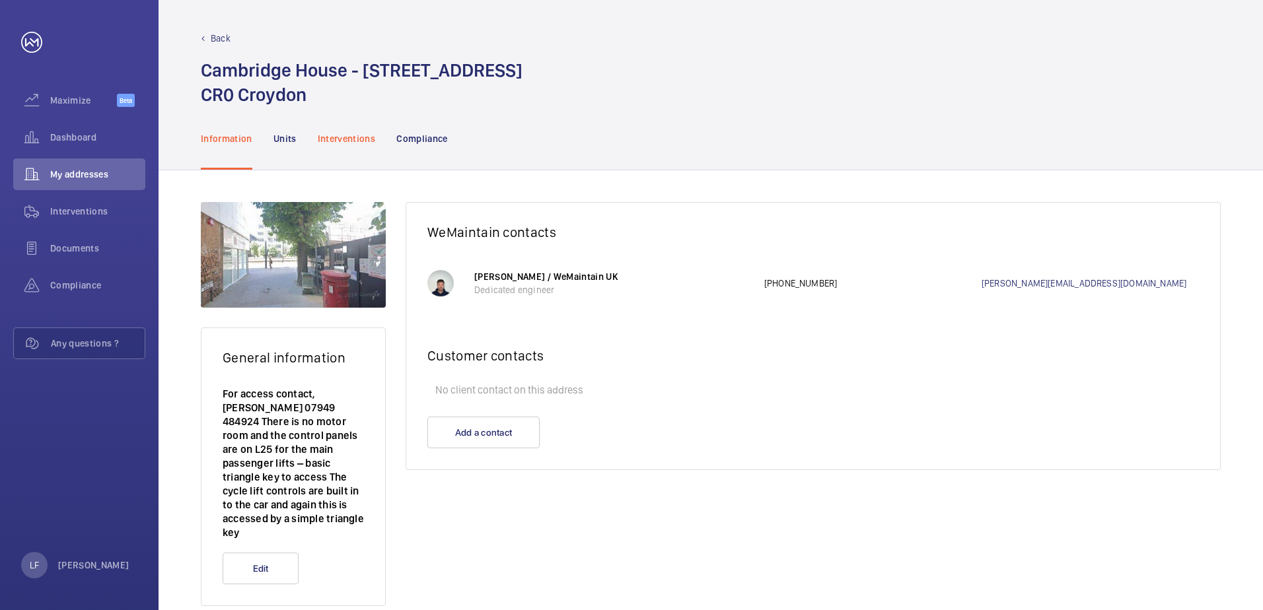
click at [355, 145] on p "Interventions" at bounding box center [347, 138] width 58 height 13
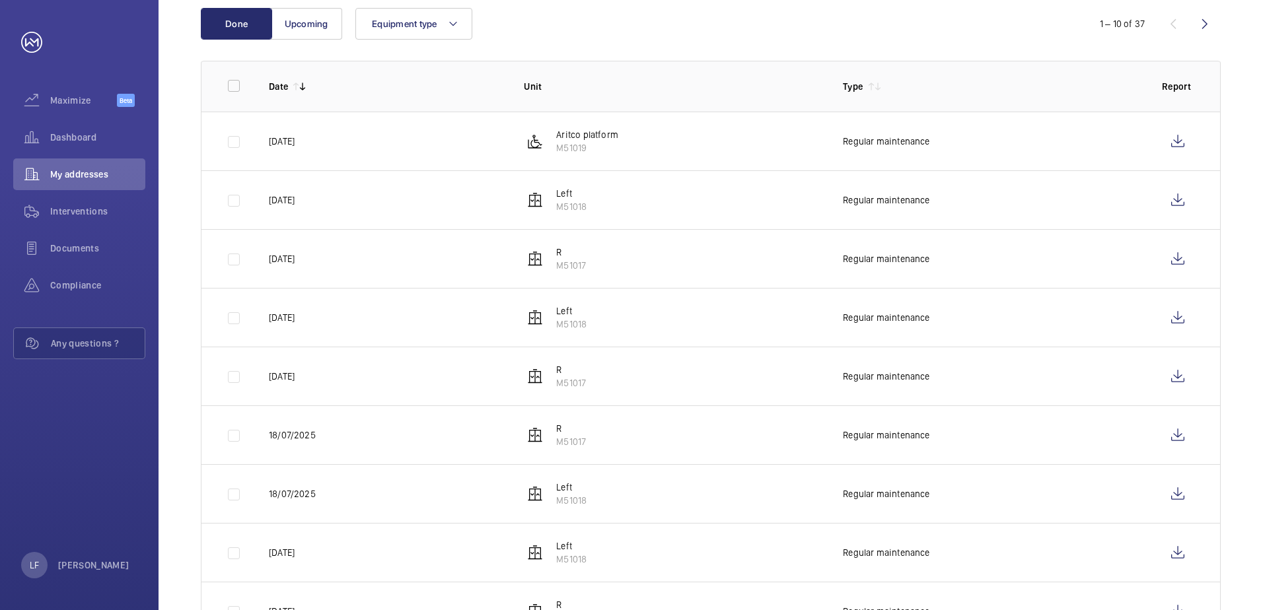
scroll to position [52, 0]
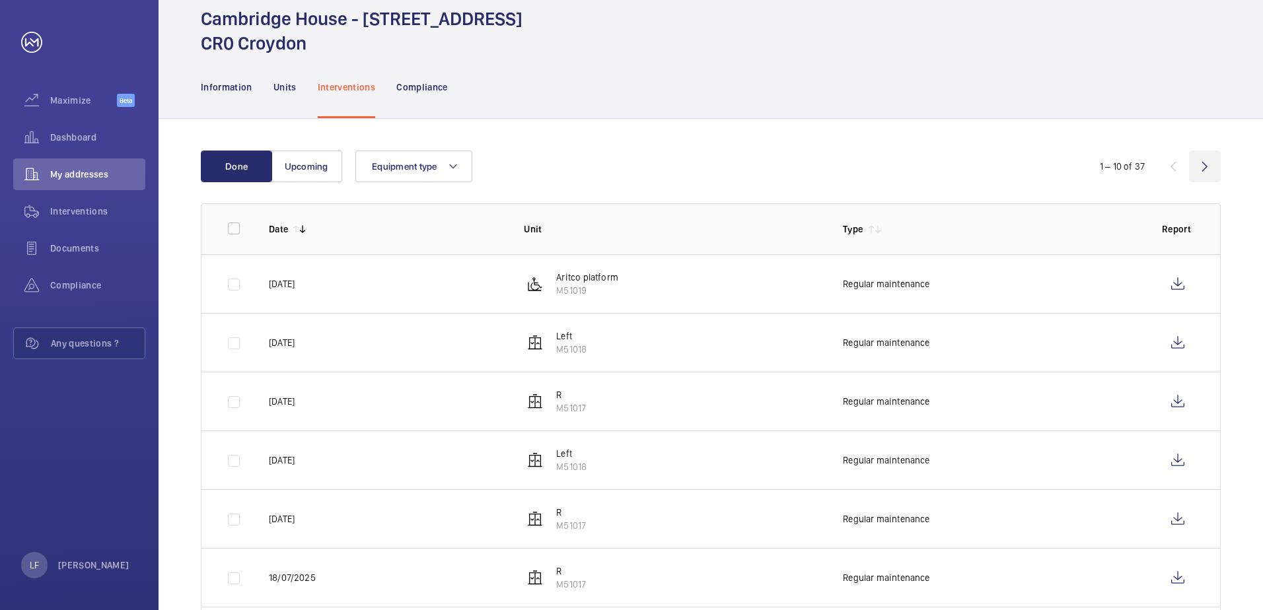
click at [1196, 166] on wm-front-icon-button at bounding box center [1205, 167] width 32 height 32
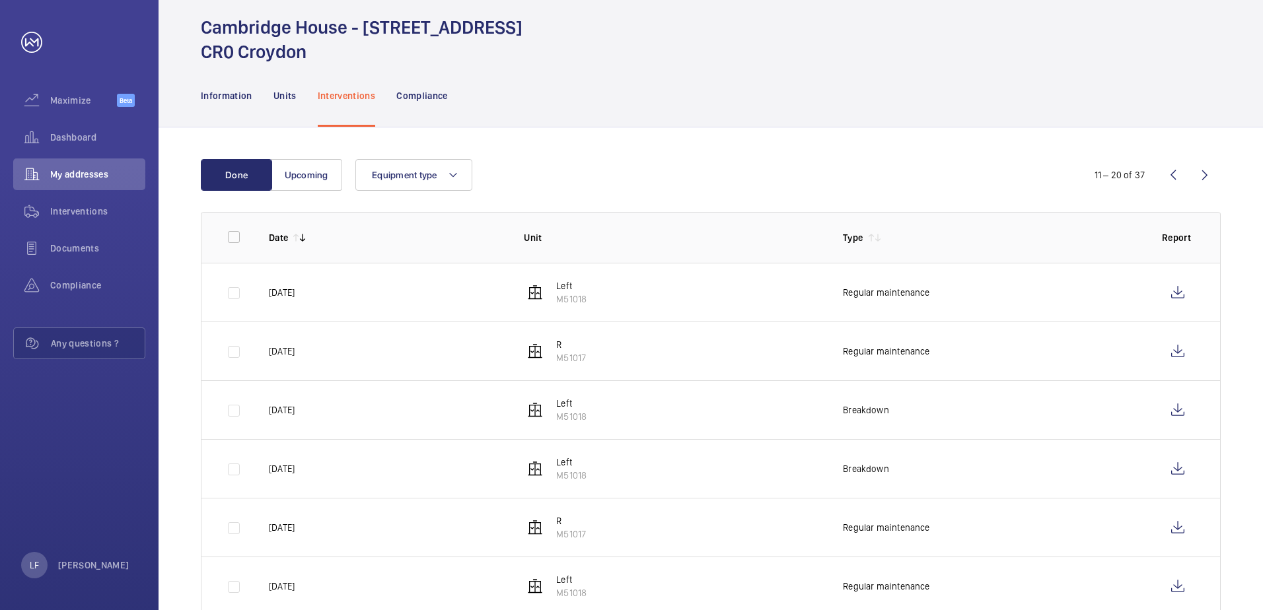
scroll to position [66, 0]
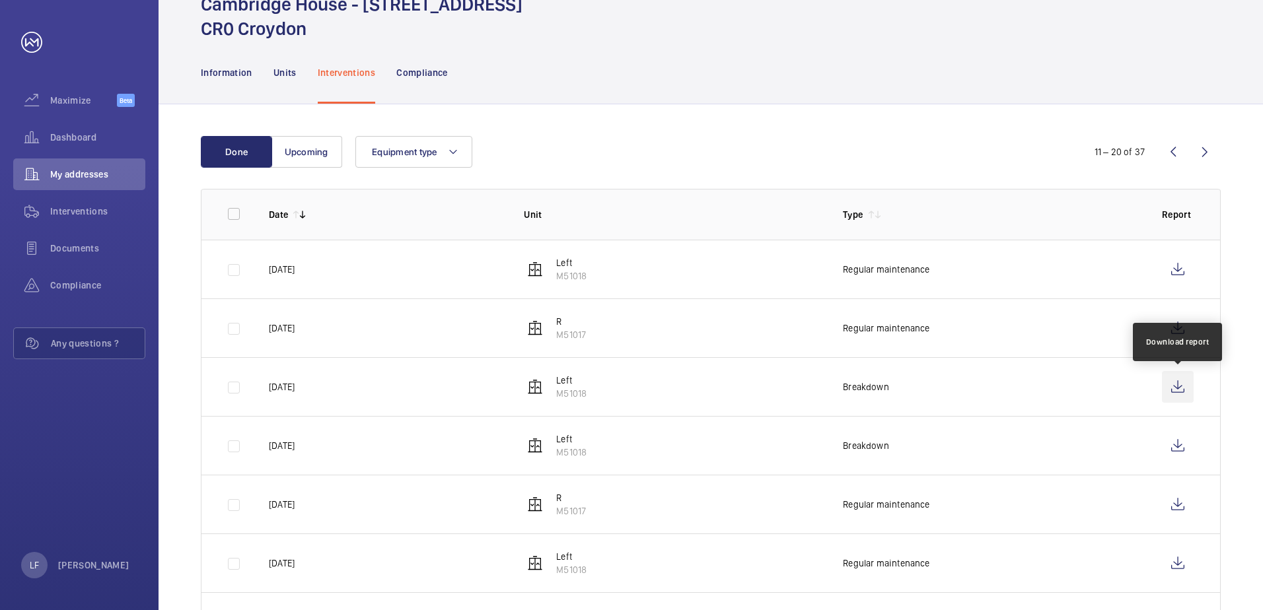
click at [1184, 397] on wm-front-icon-button at bounding box center [1178, 387] width 32 height 32
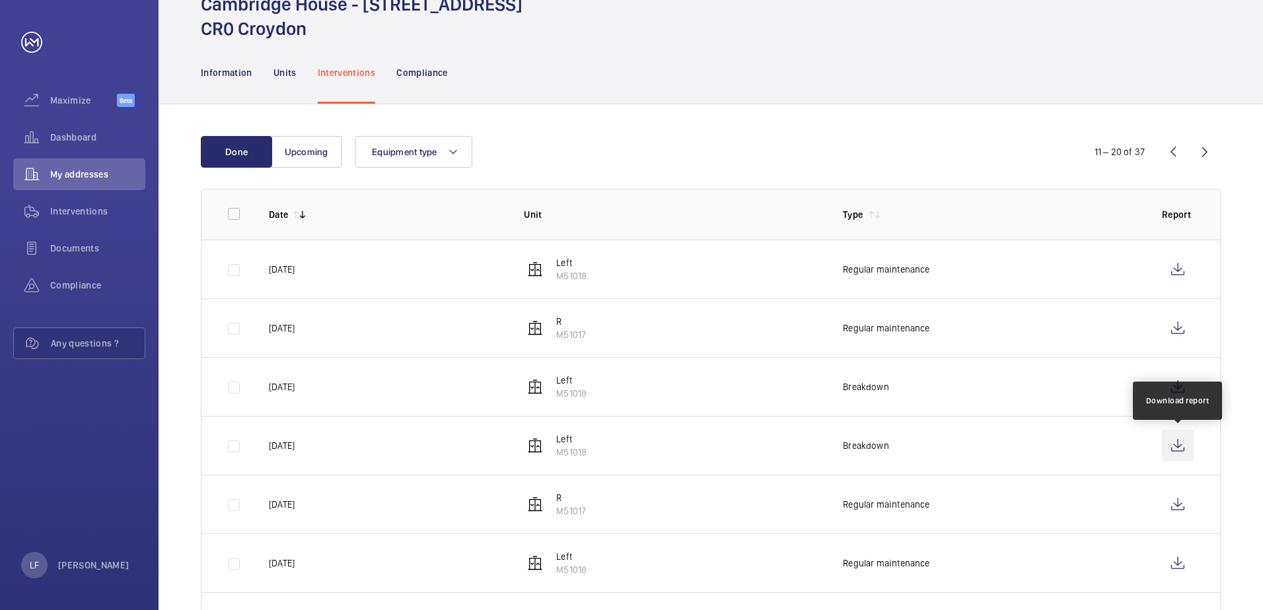
click at [1170, 445] on wm-front-icon-button at bounding box center [1178, 446] width 32 height 32
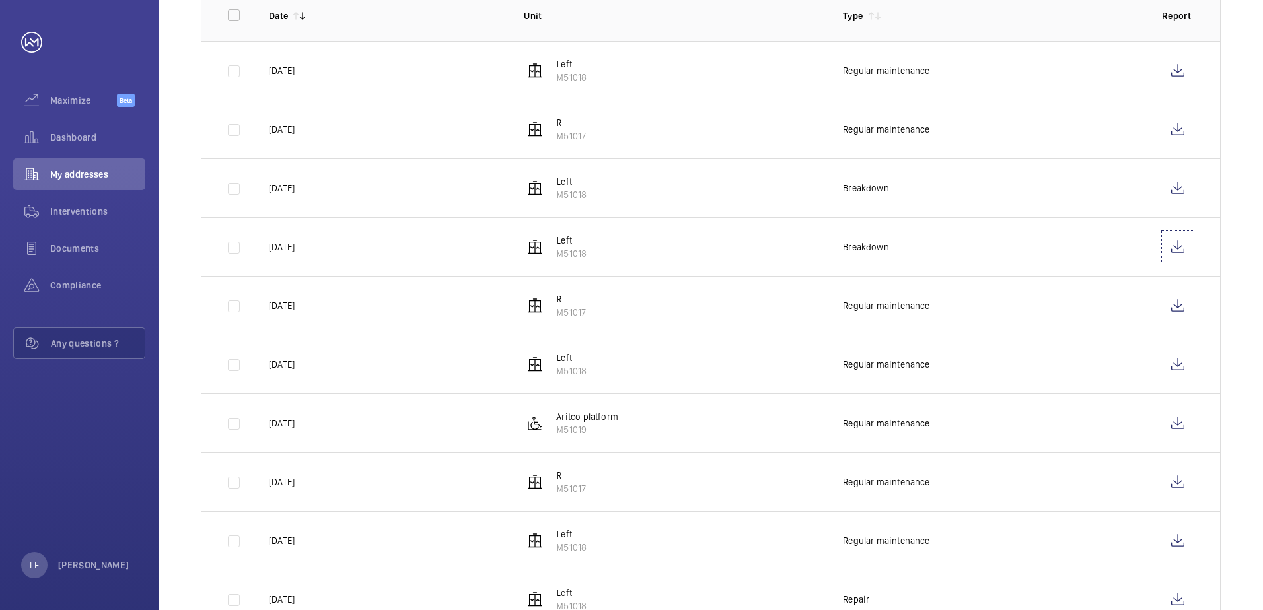
scroll to position [316, 0]
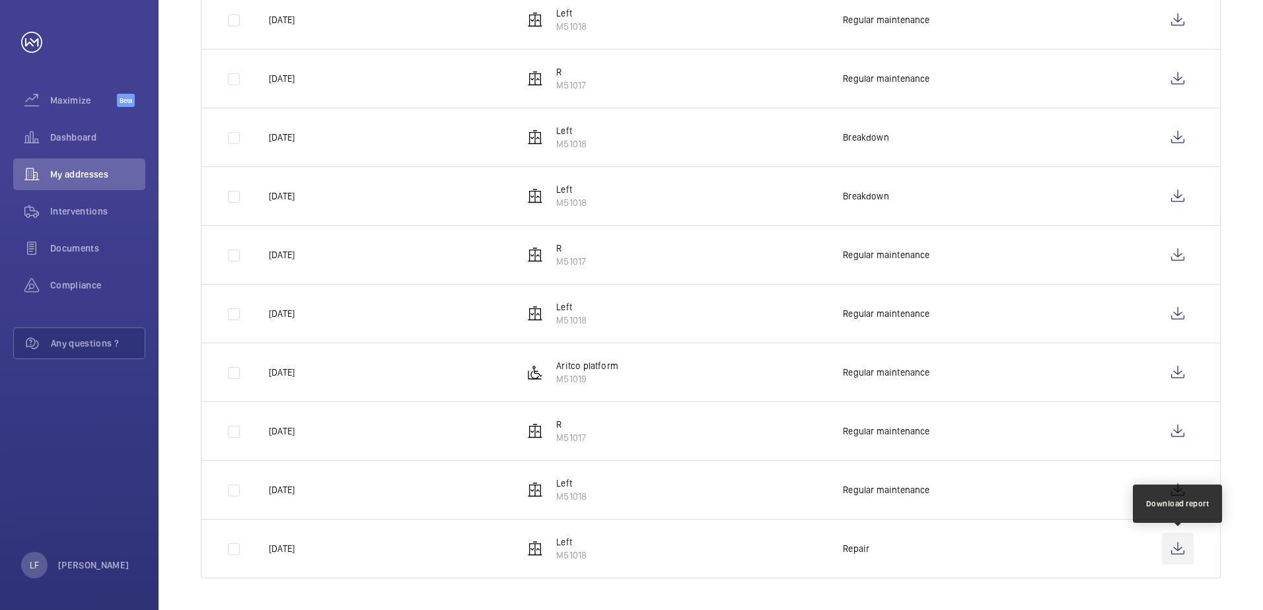
click at [1173, 546] on wm-front-icon-button at bounding box center [1178, 549] width 32 height 32
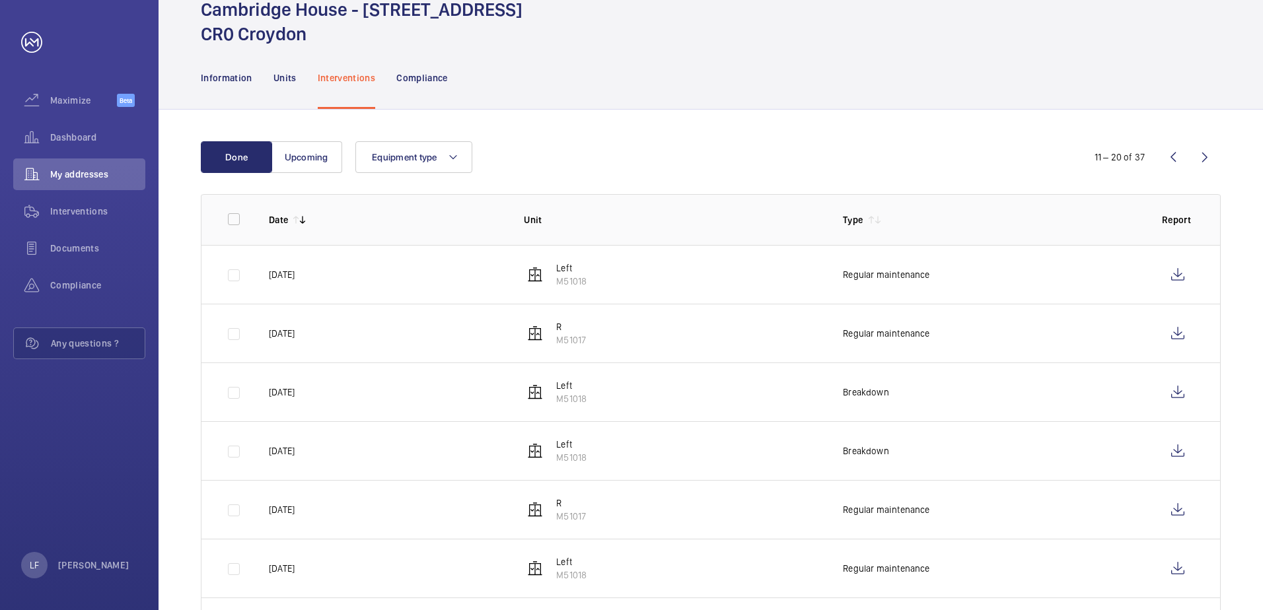
scroll to position [52, 0]
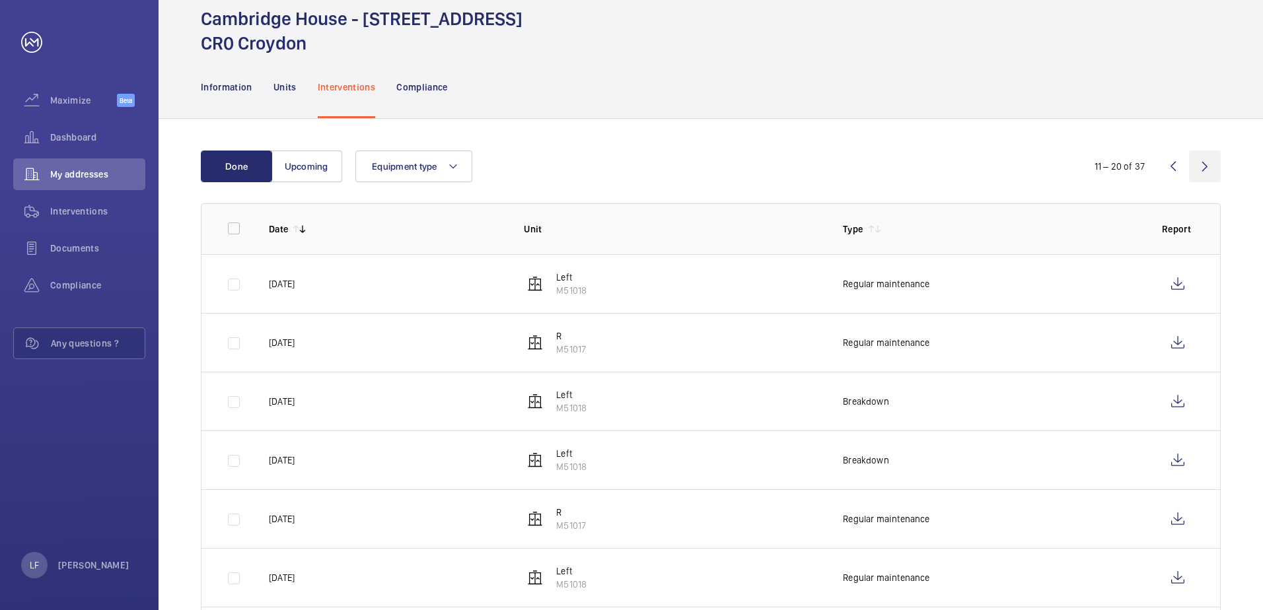
click at [1200, 169] on wm-front-icon-button at bounding box center [1205, 167] width 32 height 32
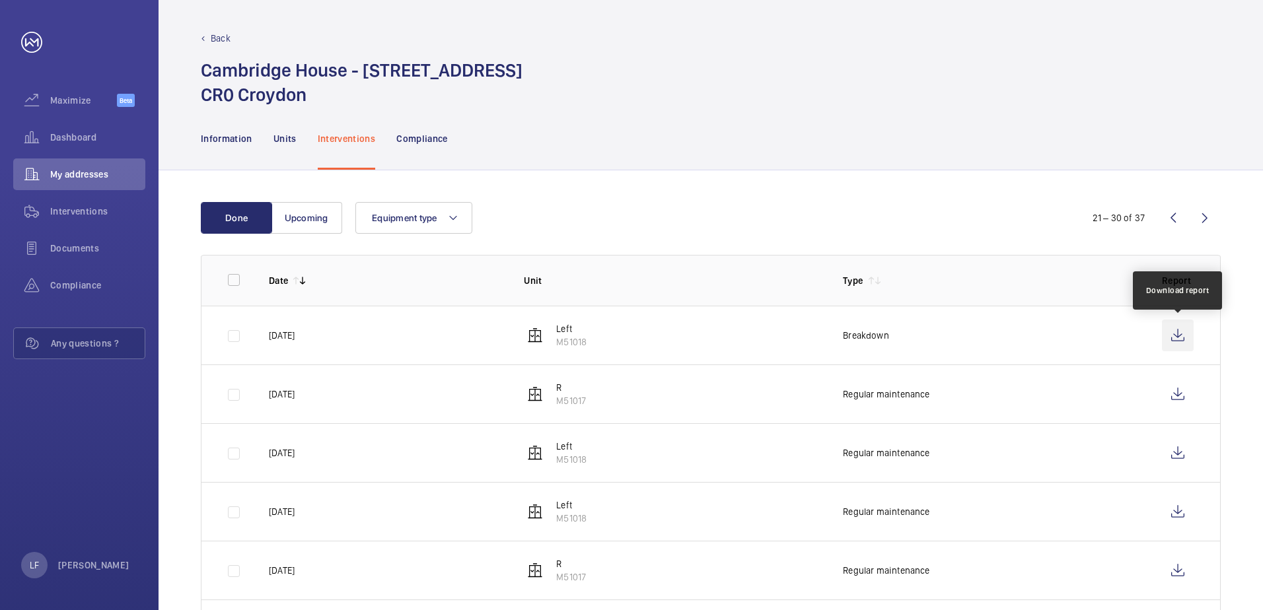
click at [1176, 336] on wm-front-icon-button at bounding box center [1178, 336] width 32 height 32
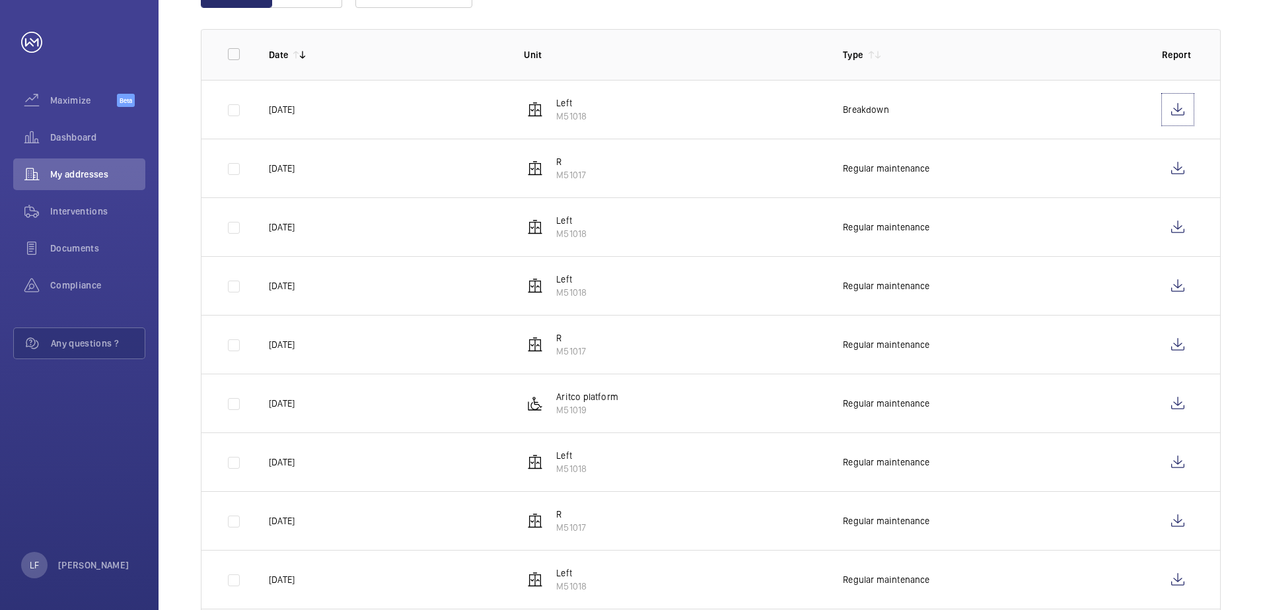
scroll to position [118, 0]
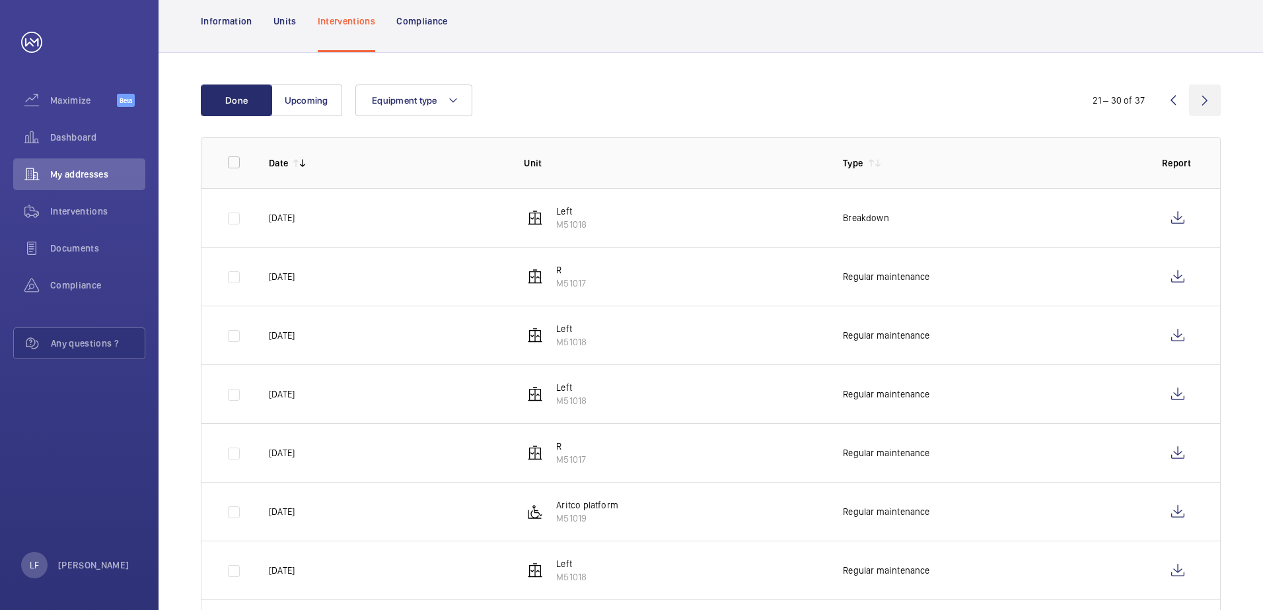
click at [1196, 106] on wm-front-icon-button at bounding box center [1205, 101] width 32 height 32
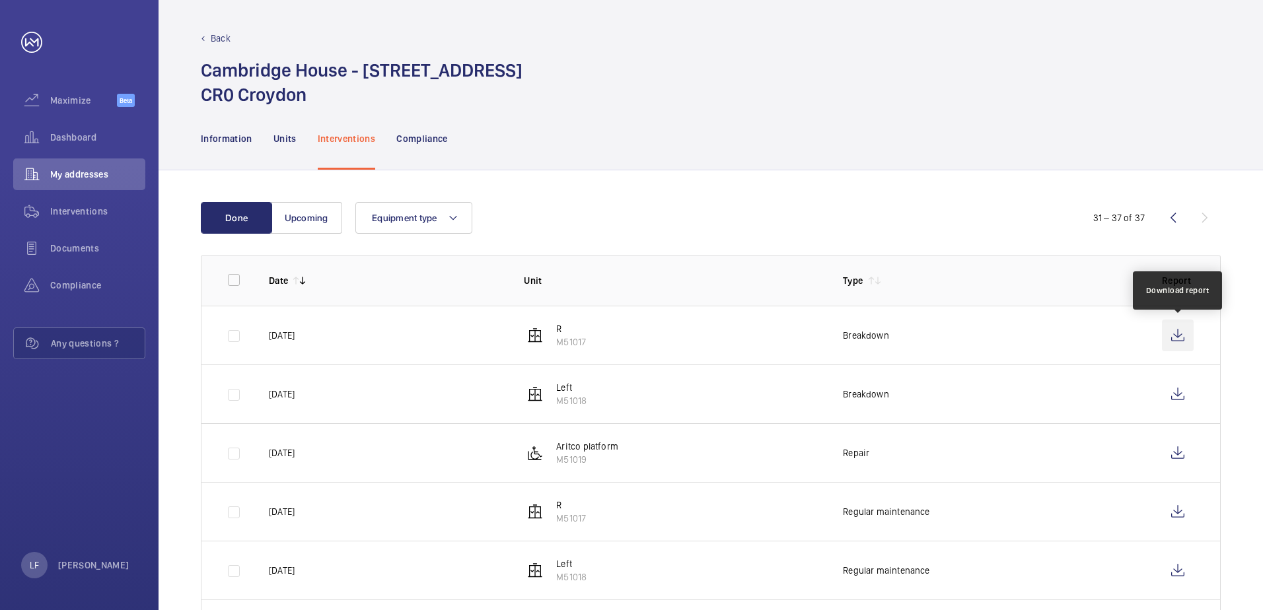
click at [1179, 336] on wm-front-icon-button at bounding box center [1178, 336] width 32 height 32
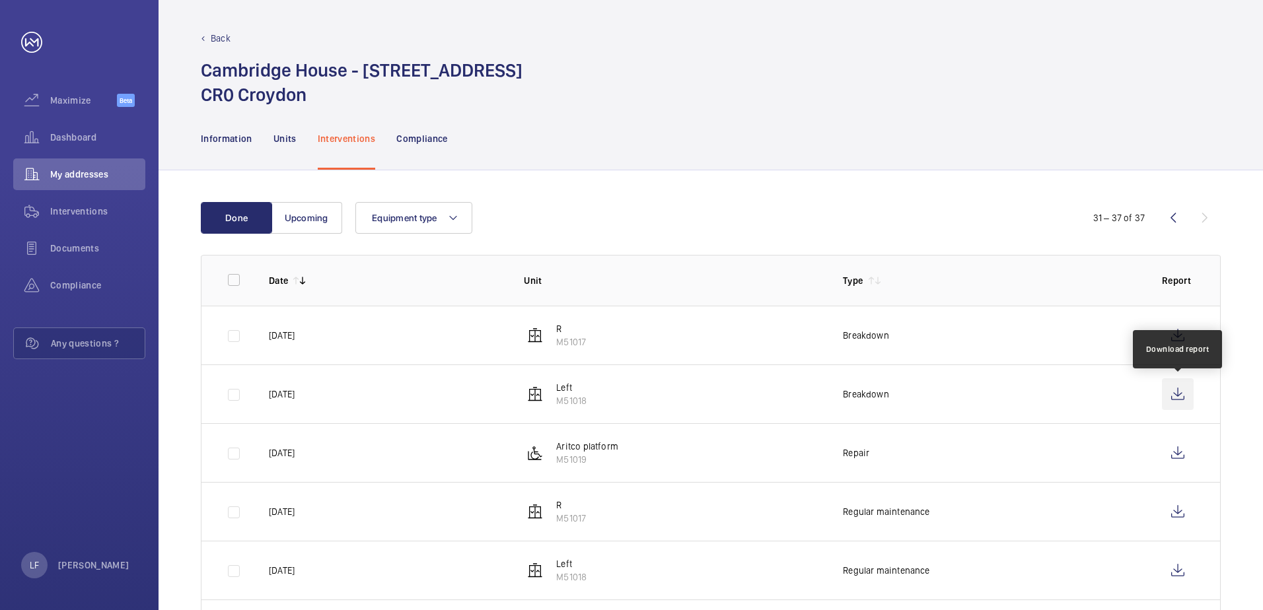
click at [1175, 396] on wm-front-icon-button at bounding box center [1178, 395] width 32 height 32
click at [1174, 218] on wm-front-icon-button at bounding box center [1173, 218] width 32 height 32
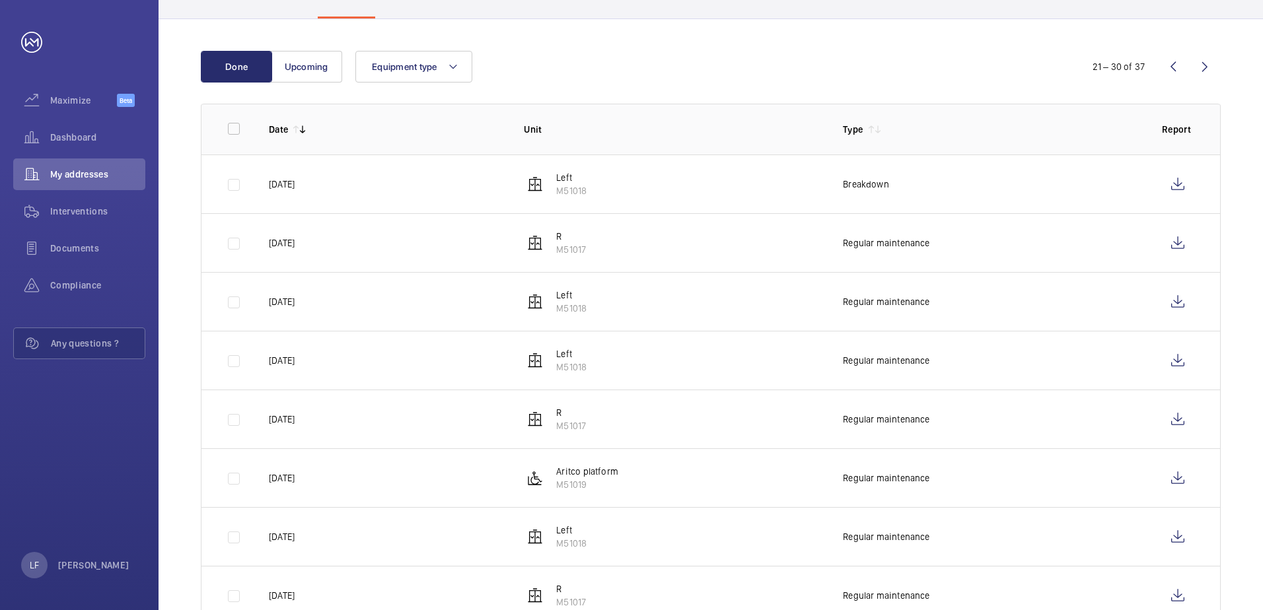
scroll to position [131, 0]
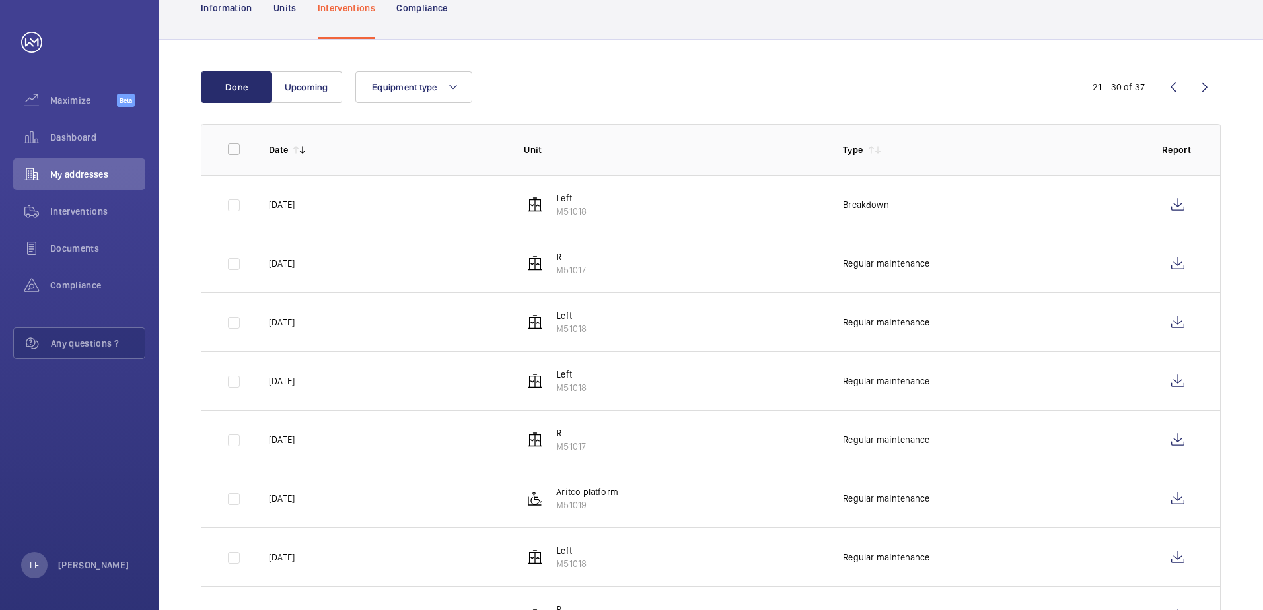
click at [1168, 100] on wm-front-icon-button at bounding box center [1173, 87] width 32 height 32
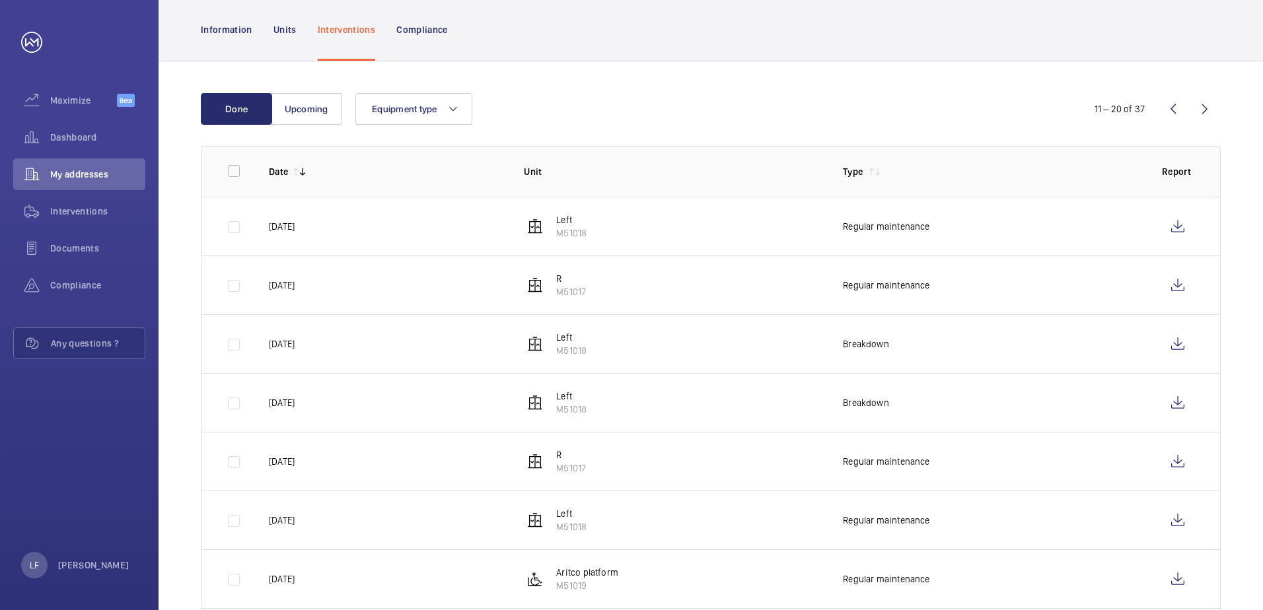
scroll to position [198, 0]
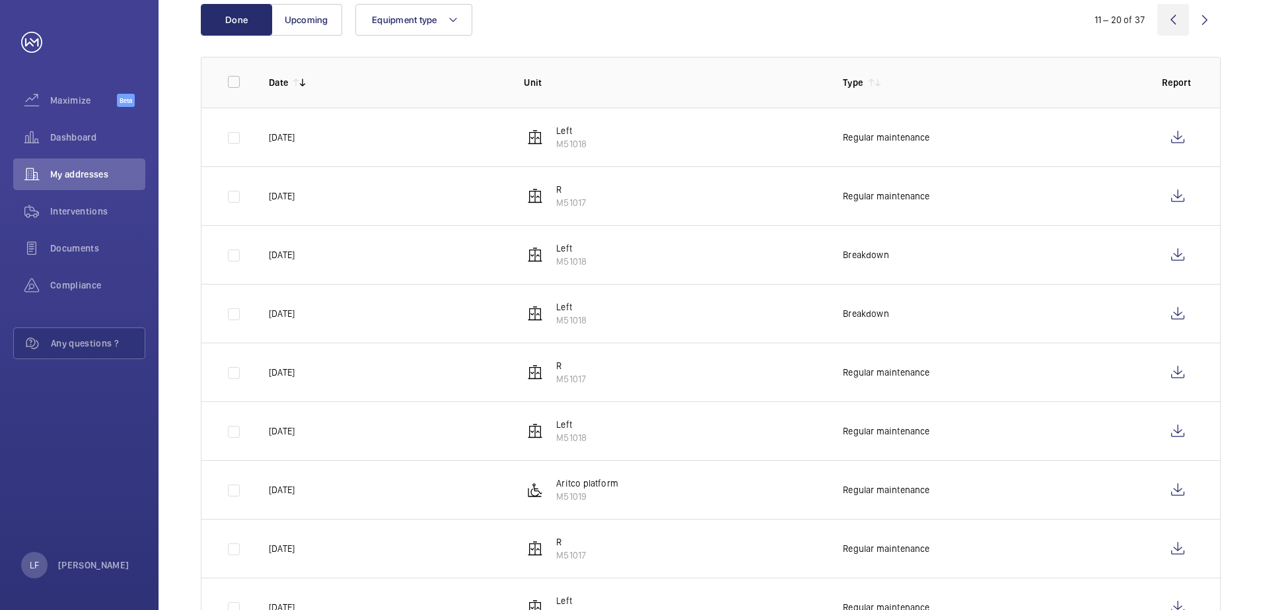
click at [1173, 20] on wm-front-icon-button at bounding box center [1173, 20] width 32 height 32
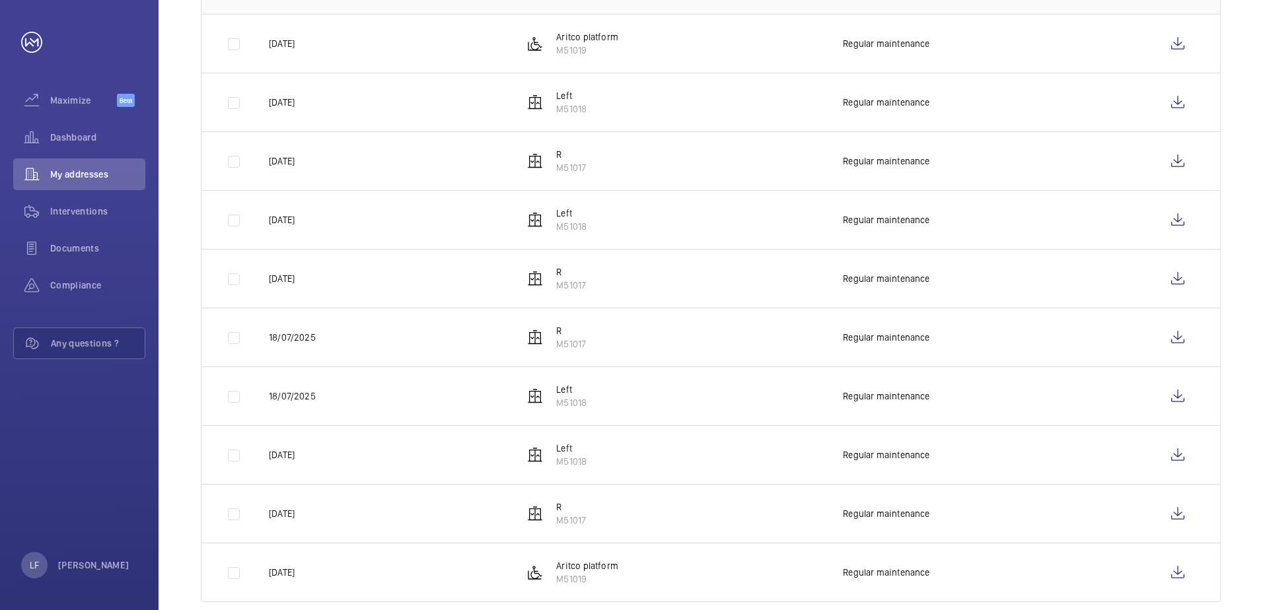
scroll to position [316, 0]
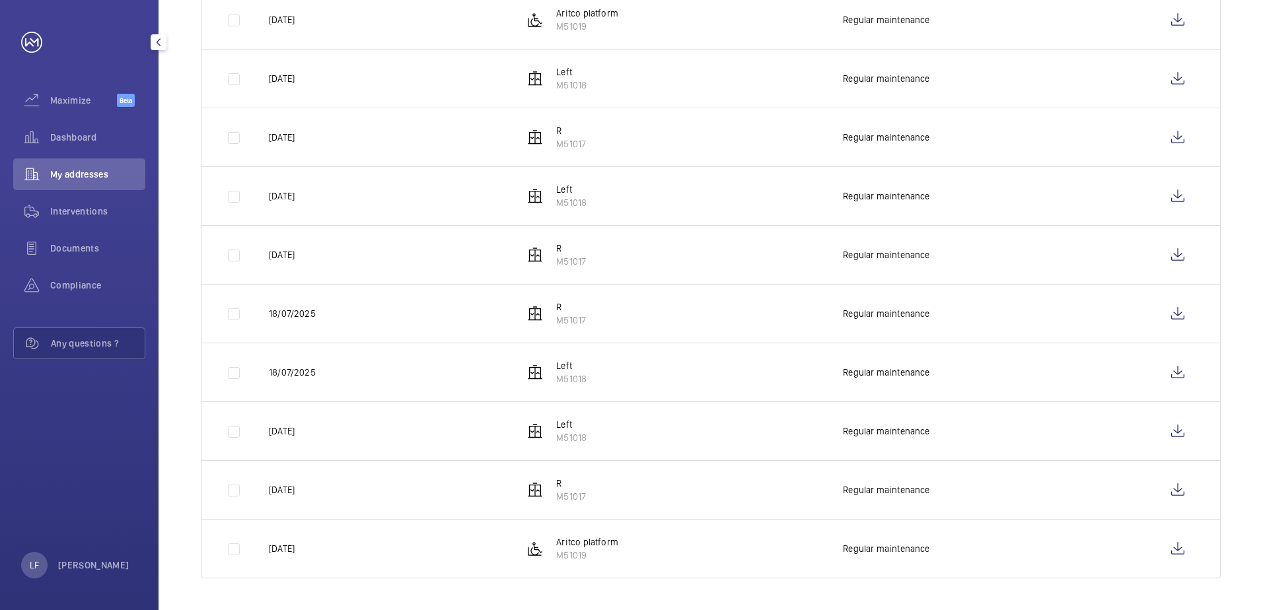
click at [67, 178] on span "My addresses" at bounding box center [97, 174] width 95 height 13
click at [68, 140] on span "Dashboard" at bounding box center [97, 137] width 95 height 13
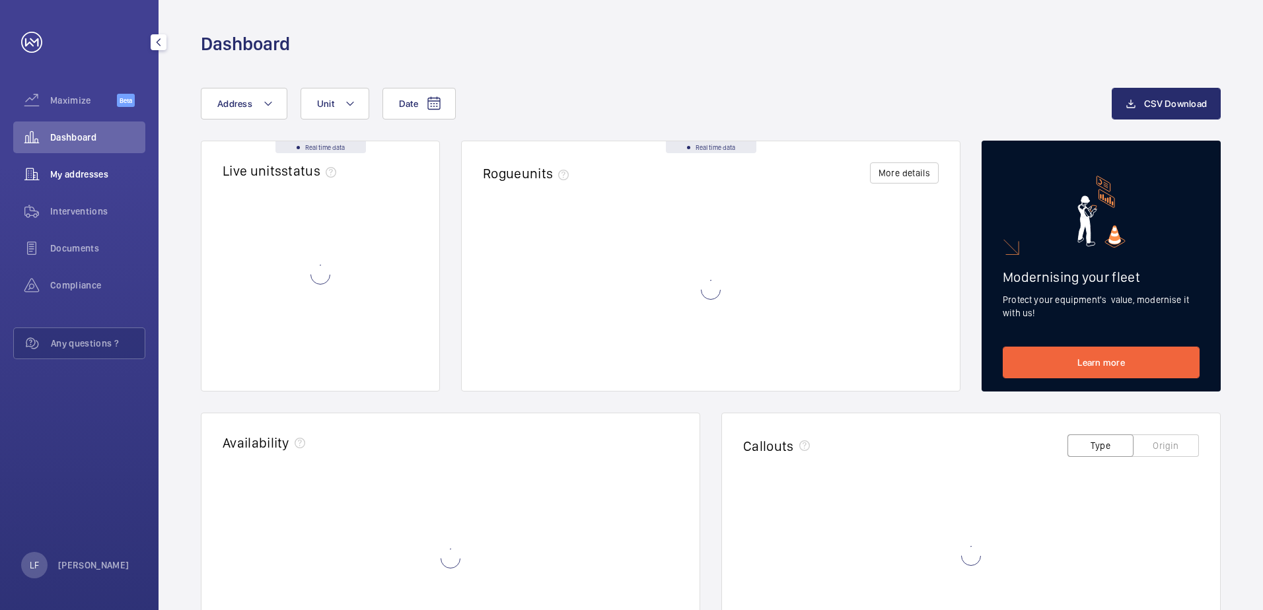
click at [69, 166] on div "My addresses" at bounding box center [79, 175] width 132 height 32
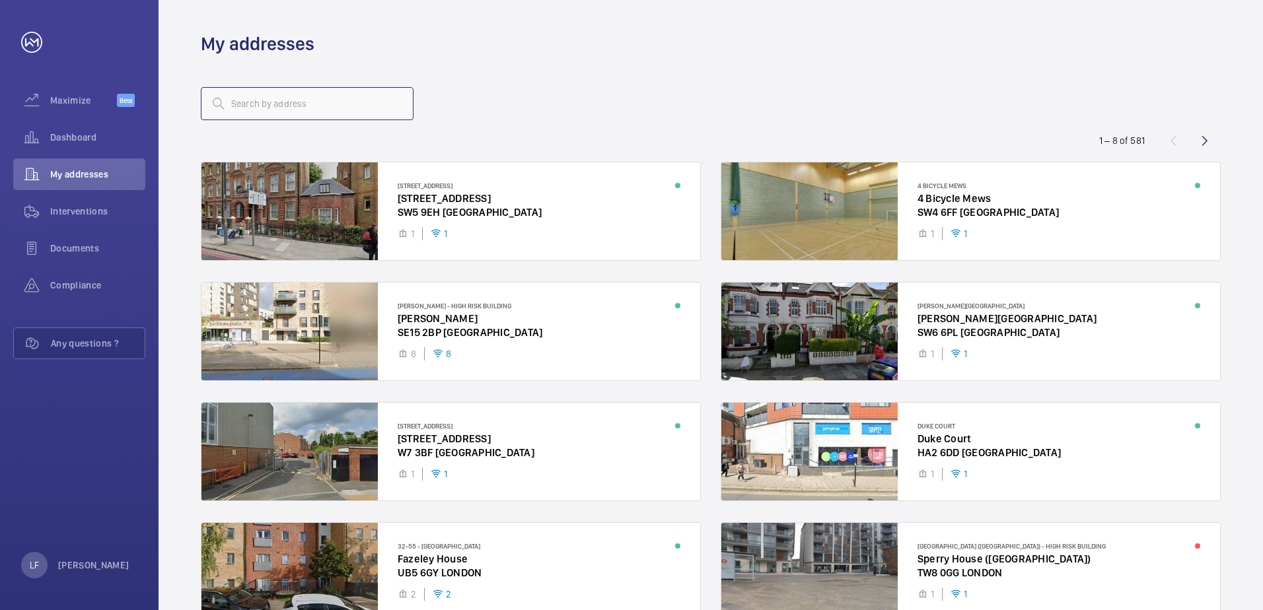
click at [248, 98] on input "text" at bounding box center [307, 103] width 213 height 33
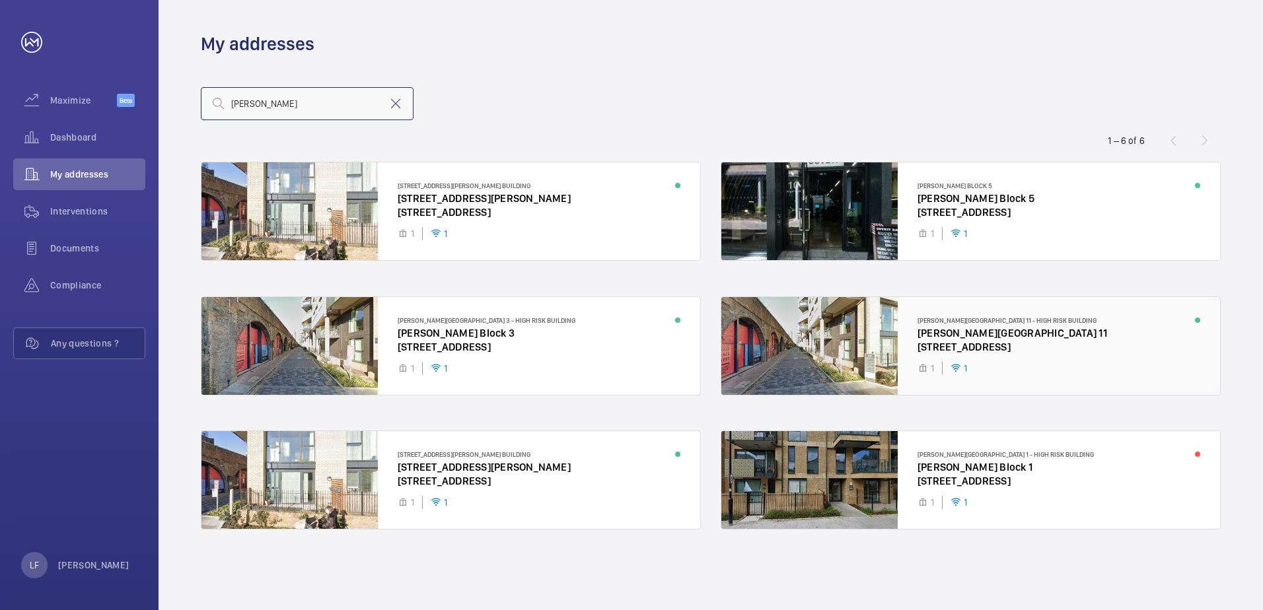
type input "[PERSON_NAME]"
click at [970, 341] on div at bounding box center [970, 346] width 499 height 98
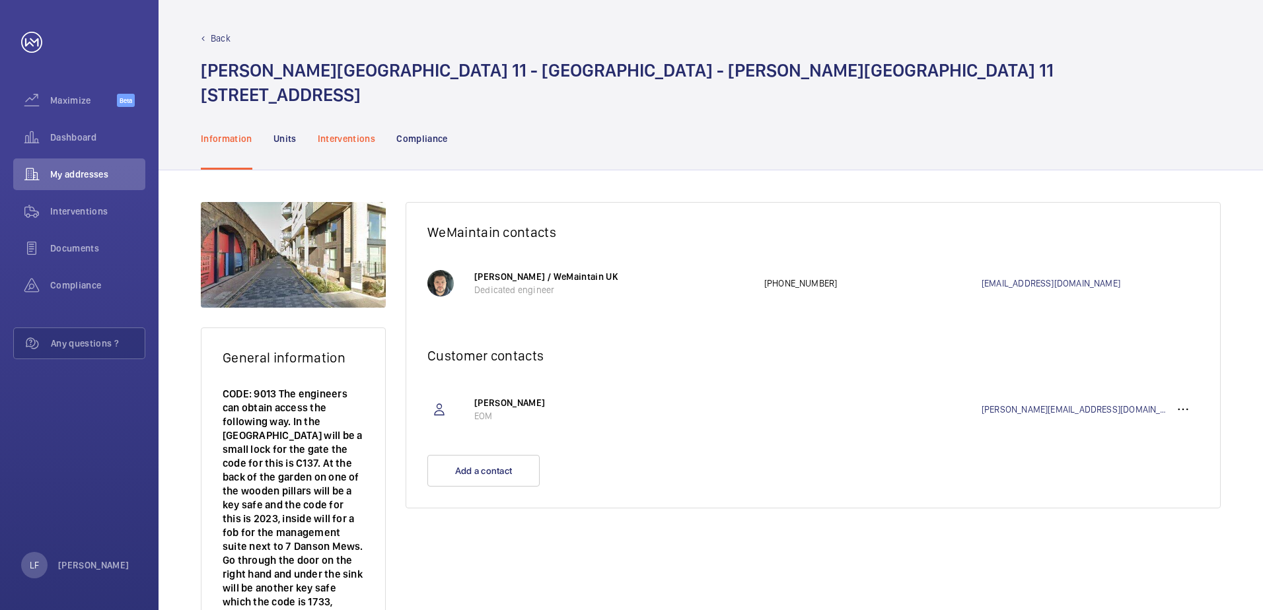
click at [344, 139] on p "Interventions" at bounding box center [347, 138] width 58 height 13
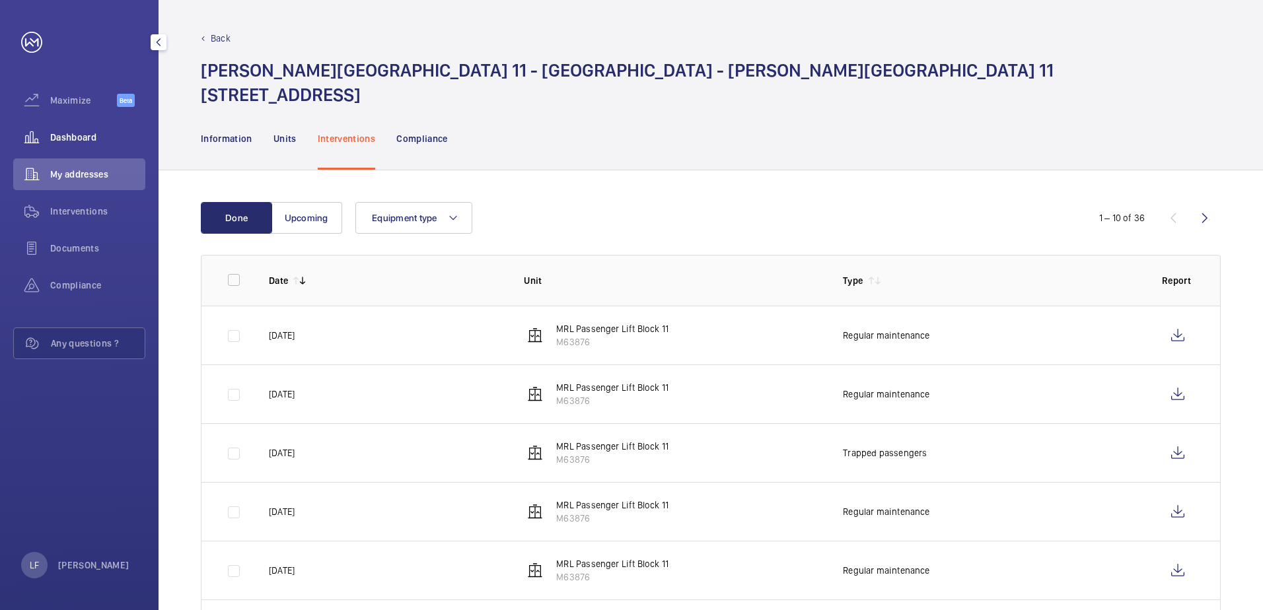
click at [85, 142] on span "Dashboard" at bounding box center [97, 137] width 95 height 13
